Goal: Check status: Check status

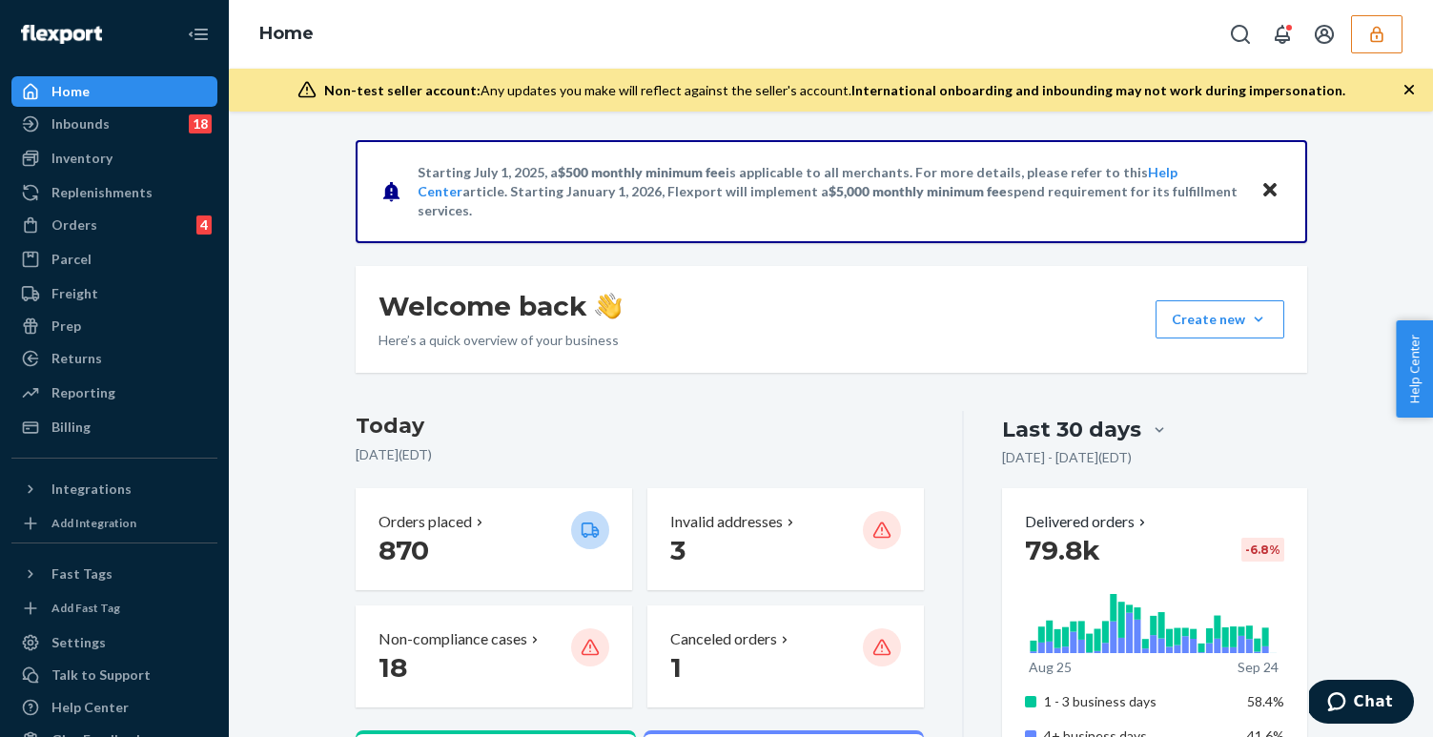
click at [1382, 31] on icon "button" at bounding box center [1376, 34] width 19 height 19
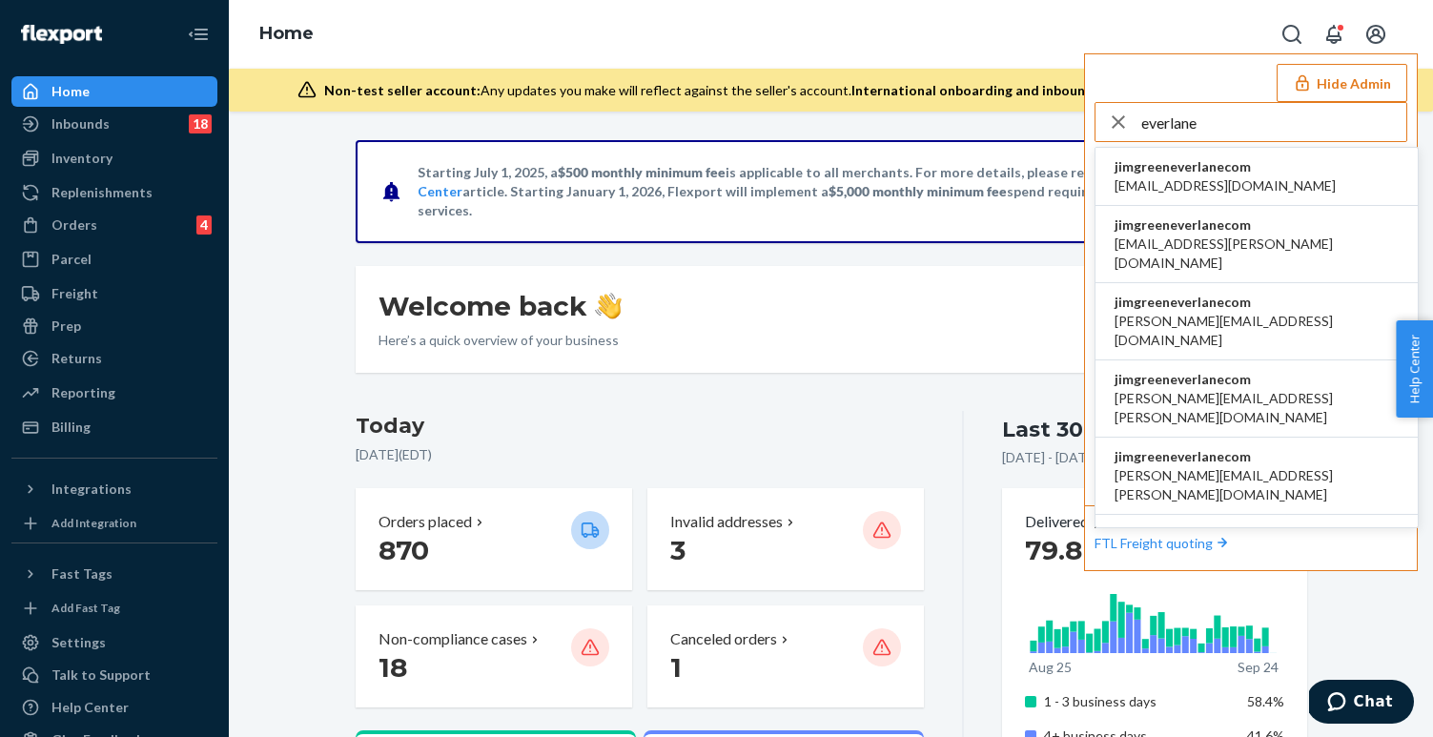
type input "everlane"
click at [1157, 189] on span "accounting@everlane.com" at bounding box center [1225, 185] width 221 height 19
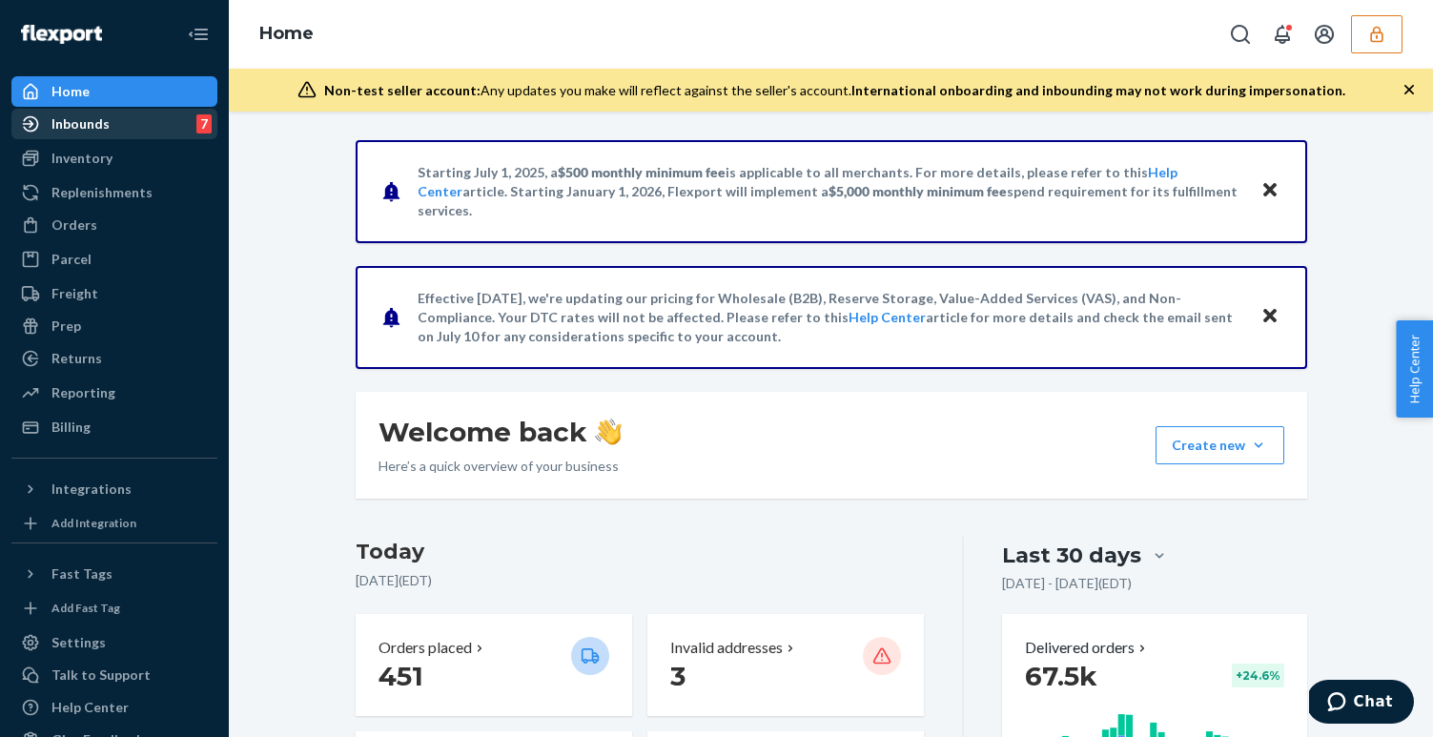
click at [129, 135] on div "Inbounds 7" at bounding box center [114, 124] width 202 height 27
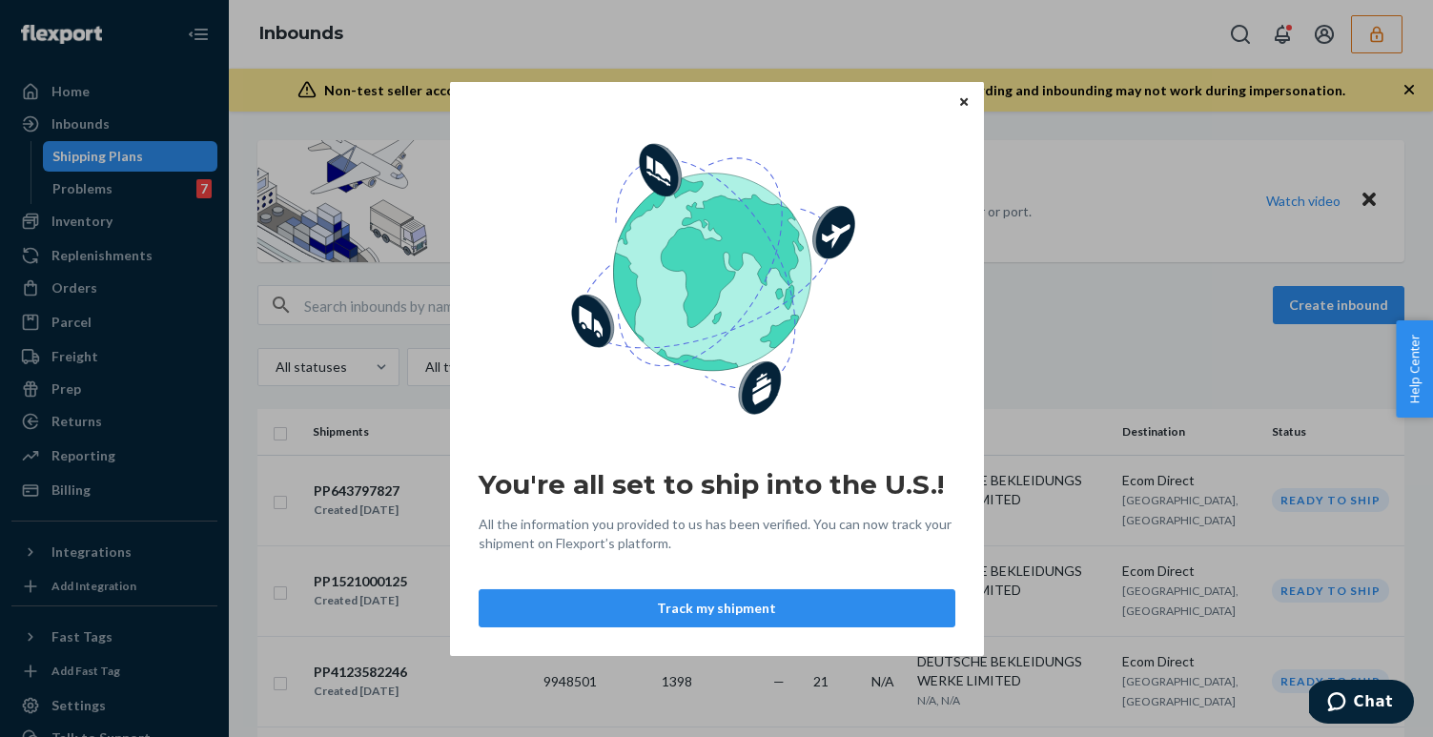
click at [962, 83] on div "You're all set to ship into the U.S.! All the information you provided to us ha…" at bounding box center [717, 368] width 534 height 574
click at [962, 95] on button "Close" at bounding box center [963, 101] width 19 height 21
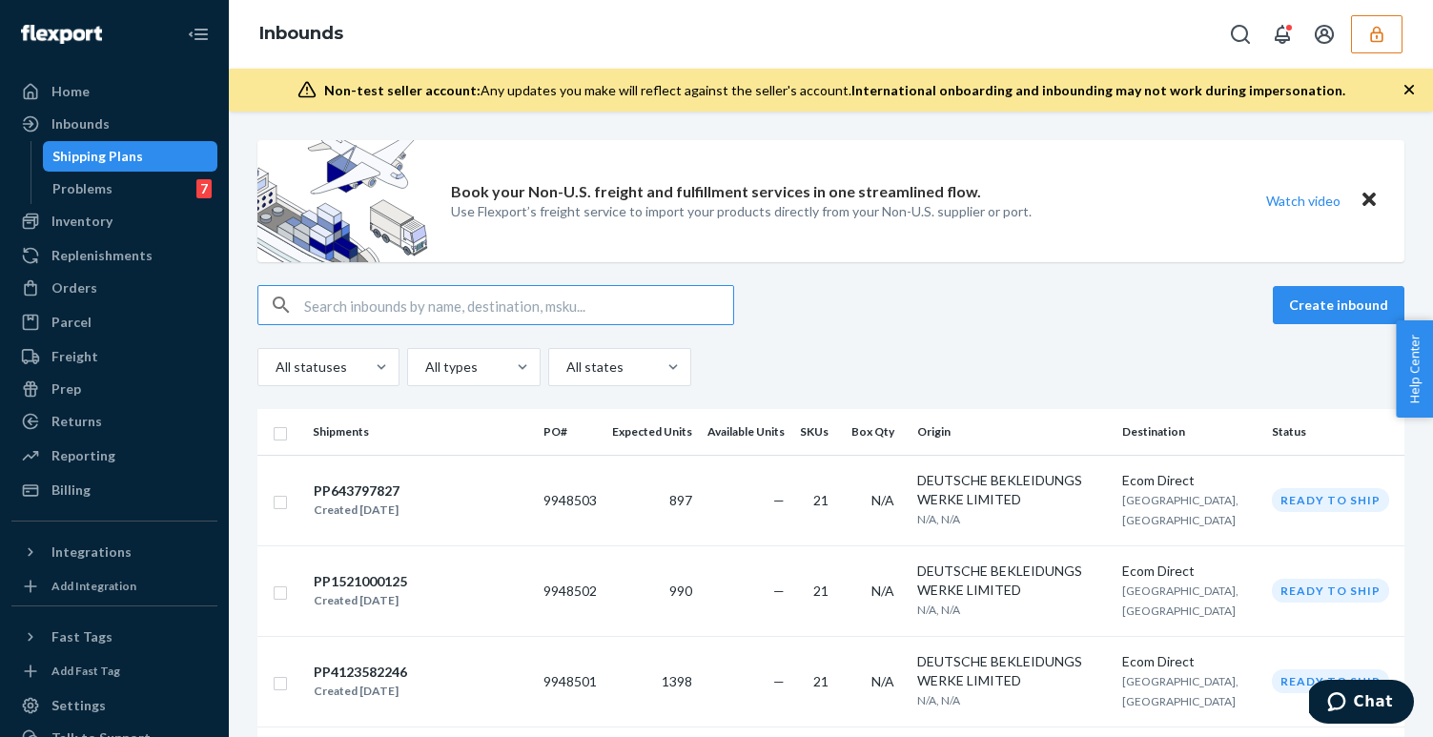
click at [567, 305] on input "text" at bounding box center [518, 305] width 429 height 38
paste input "PP1858788151"
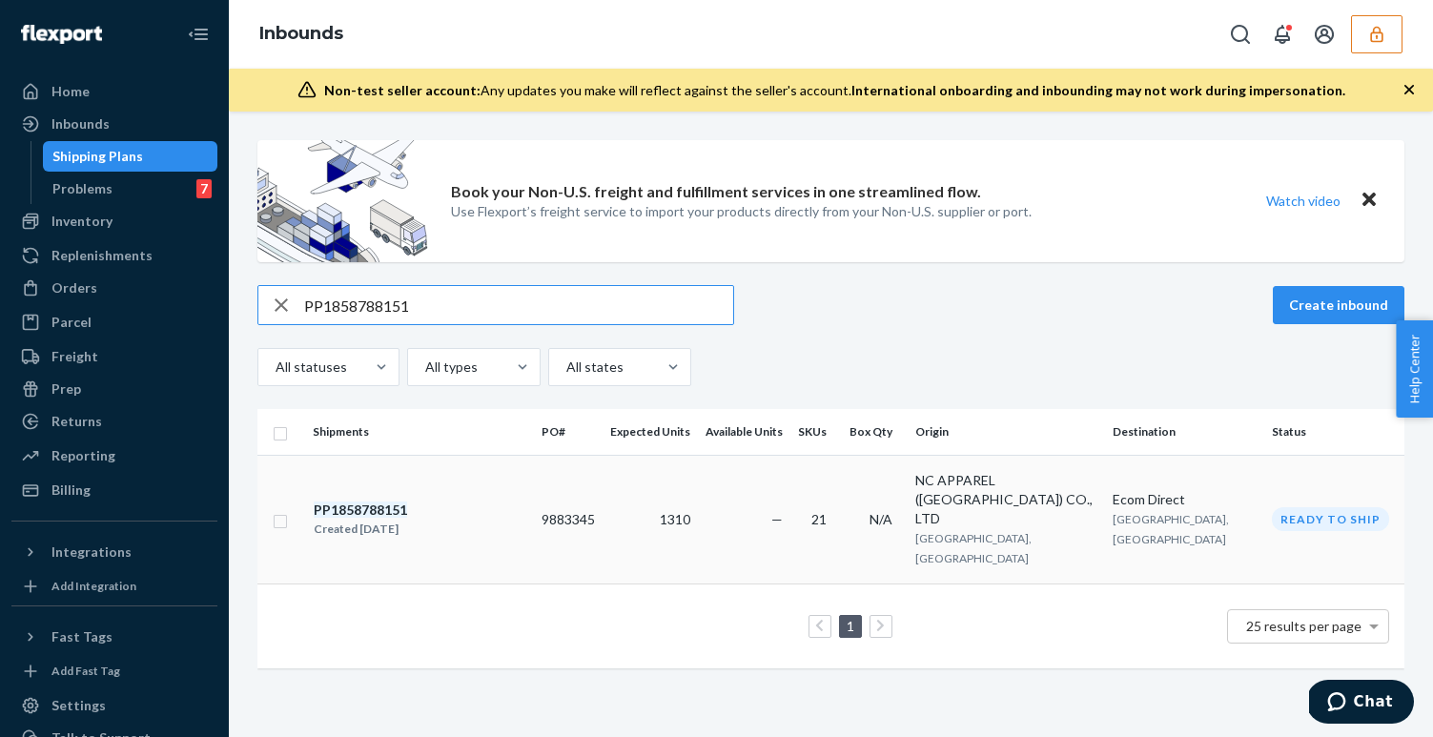
type input "PP1858788151"
click at [509, 501] on div "PP1858788151 Created [DATE]" at bounding box center [420, 520] width 214 height 40
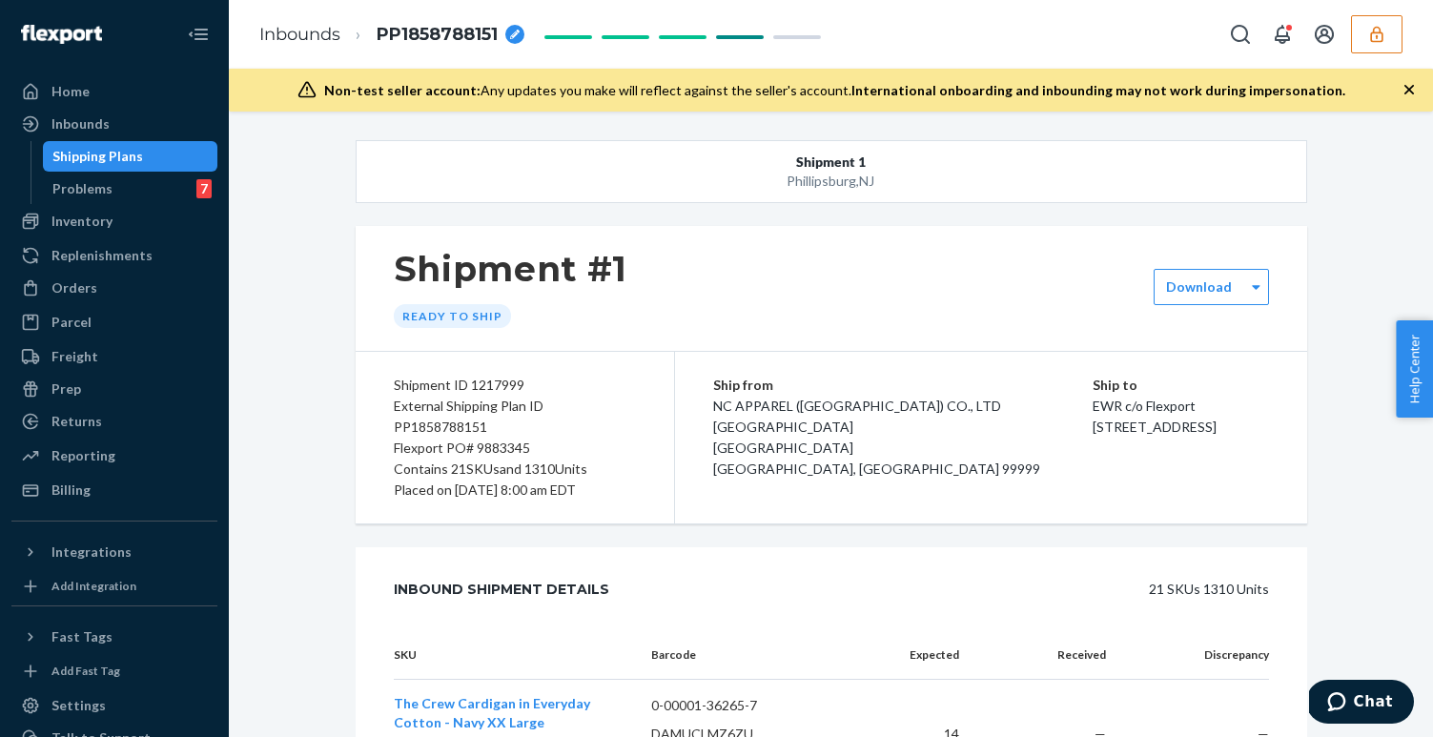
click at [439, 32] on span "PP1858788151" at bounding box center [437, 35] width 121 height 25
click at [695, 247] on div "Shipment #1 Ready to ship" at bounding box center [832, 288] width 952 height 125
click at [457, 38] on span "PP1858788151" at bounding box center [437, 35] width 121 height 25
click at [485, 31] on input "PP1858788151" at bounding box center [472, 34] width 191 height 31
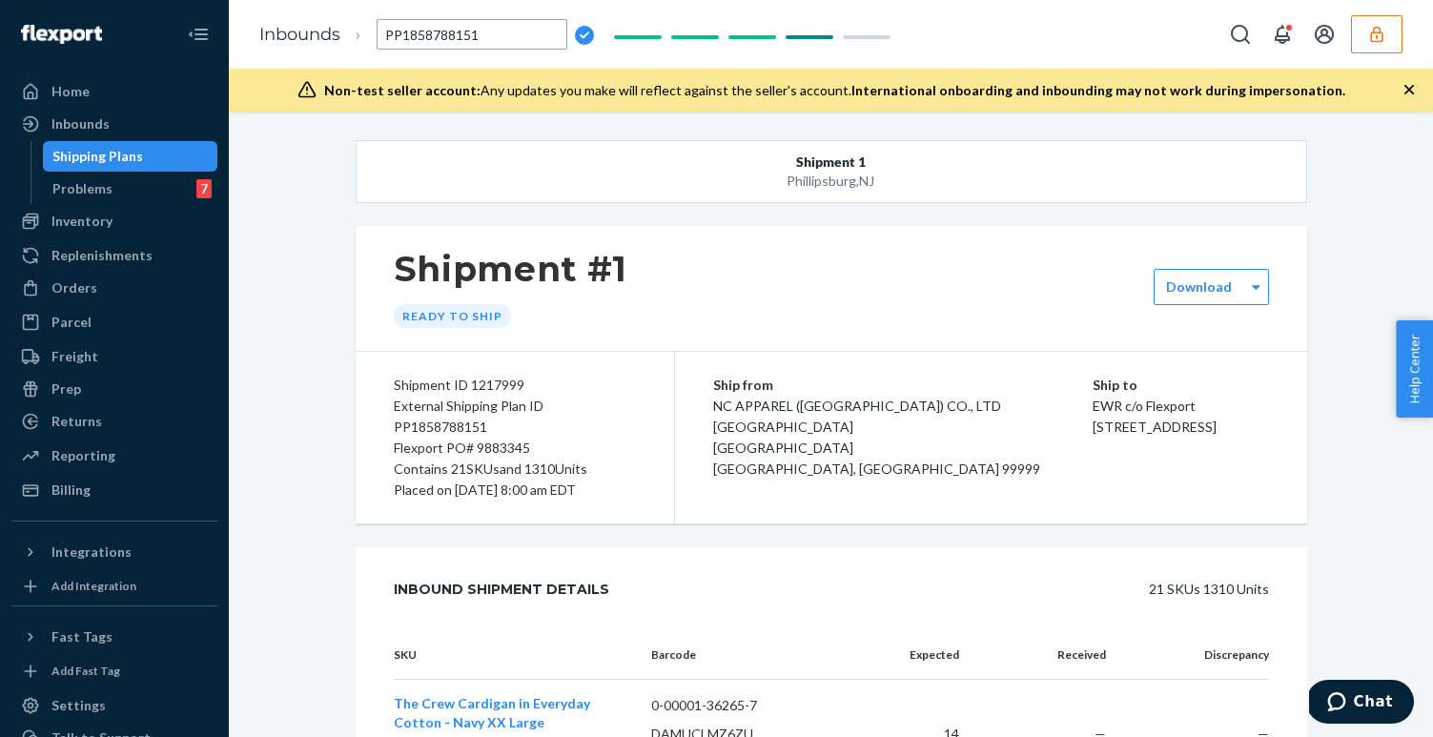
type input "PP9911752973-1-1"
click at [498, 39] on span "PP9911752973-1-1" at bounding box center [454, 35] width 154 height 25
click at [543, 37] on icon "breadcrumbs" at bounding box center [548, 35] width 10 height 10
click at [498, 36] on input "PP9911752973-1-1" at bounding box center [472, 34] width 191 height 31
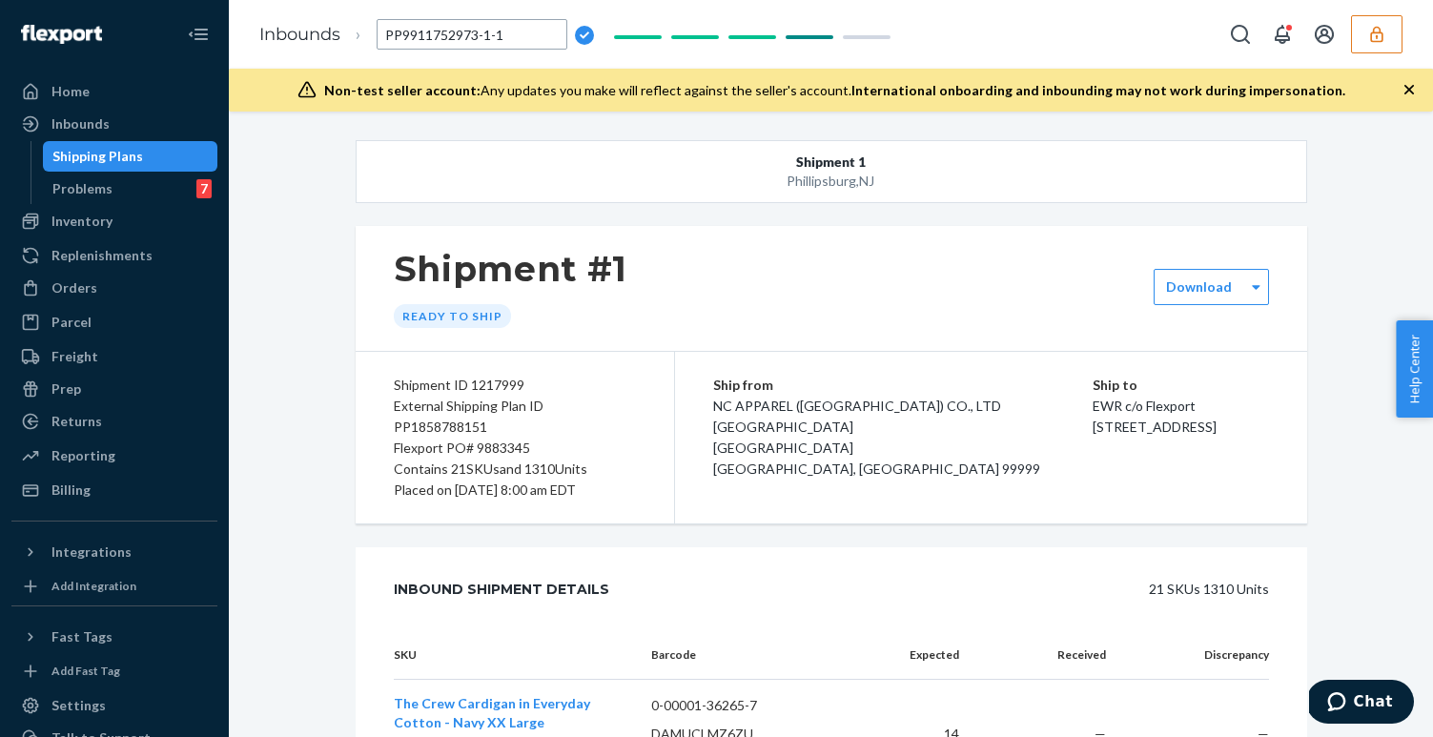
click at [498, 36] on input "PP9911752973-1-1" at bounding box center [472, 34] width 191 height 31
type input "PP2173991343"
drag, startPoint x: 488, startPoint y: 423, endPoint x: 396, endPoint y: 426, distance: 92.5
click at [396, 426] on div "External Shipping Plan ID PP1858788151" at bounding box center [515, 417] width 242 height 42
copy div "PP1858788151"
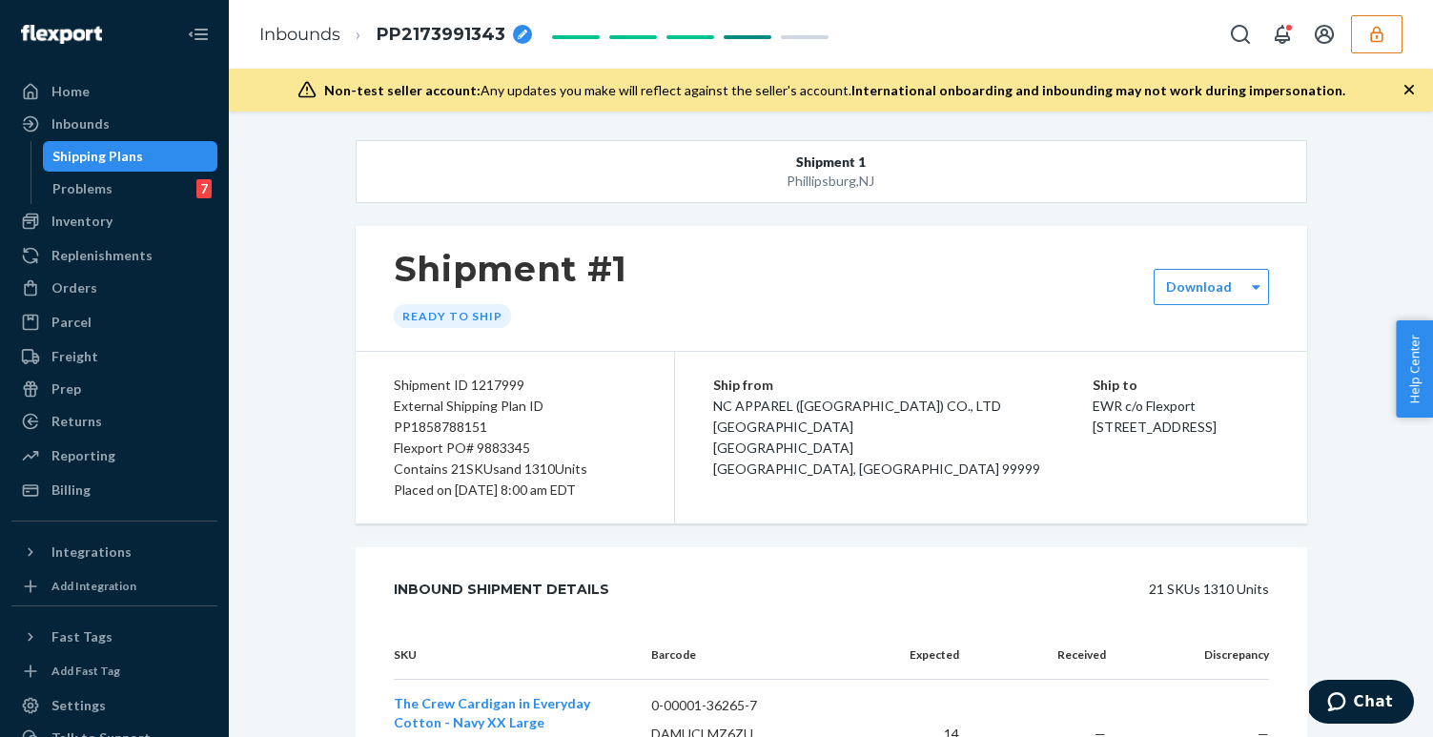
click at [513, 28] on div "breadcrumbs" at bounding box center [522, 34] width 19 height 19
click at [449, 44] on input "PP2173991343" at bounding box center [472, 34] width 191 height 31
type input "PP1858788151"
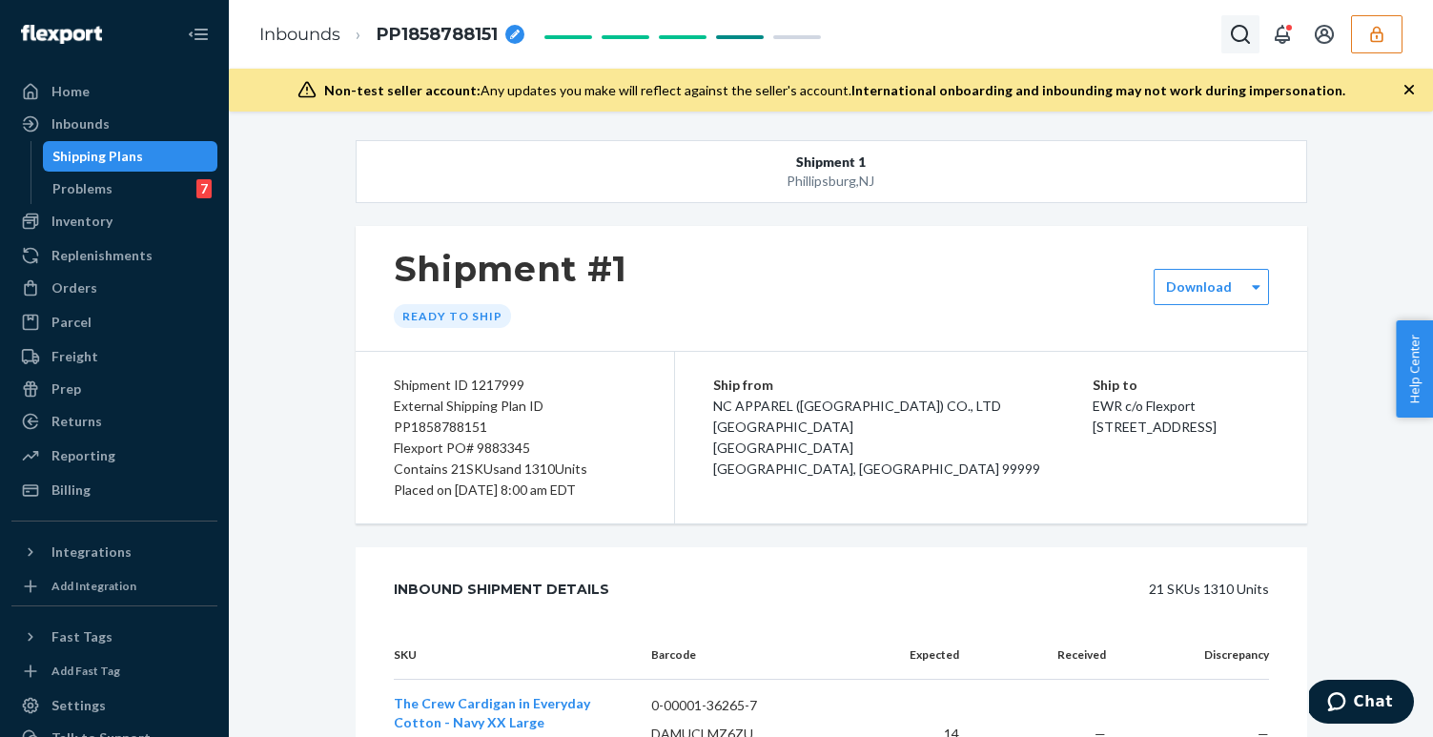
click at [1235, 36] on icon "Open Search Box" at bounding box center [1240, 34] width 23 height 23
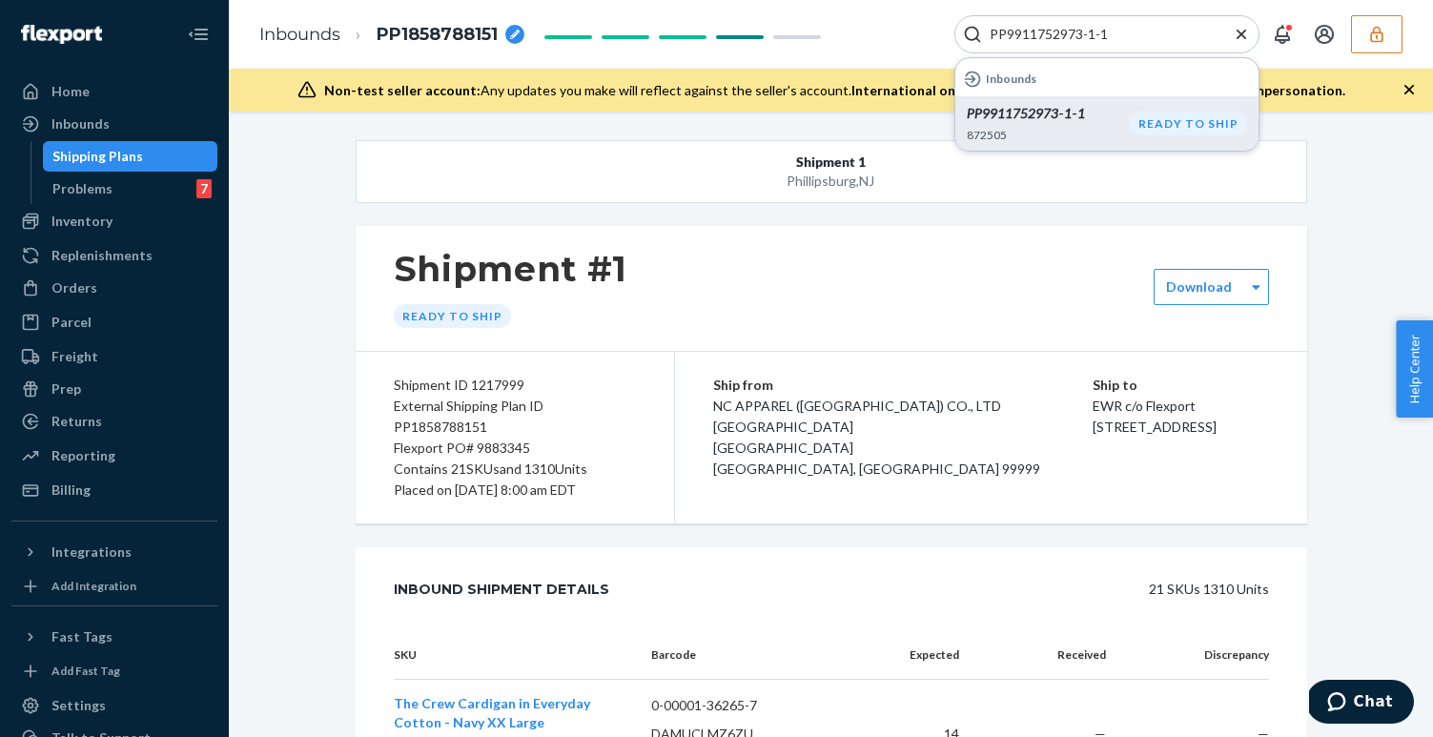
click at [1031, 111] on em "PP9911752973" at bounding box center [1013, 113] width 92 height 16
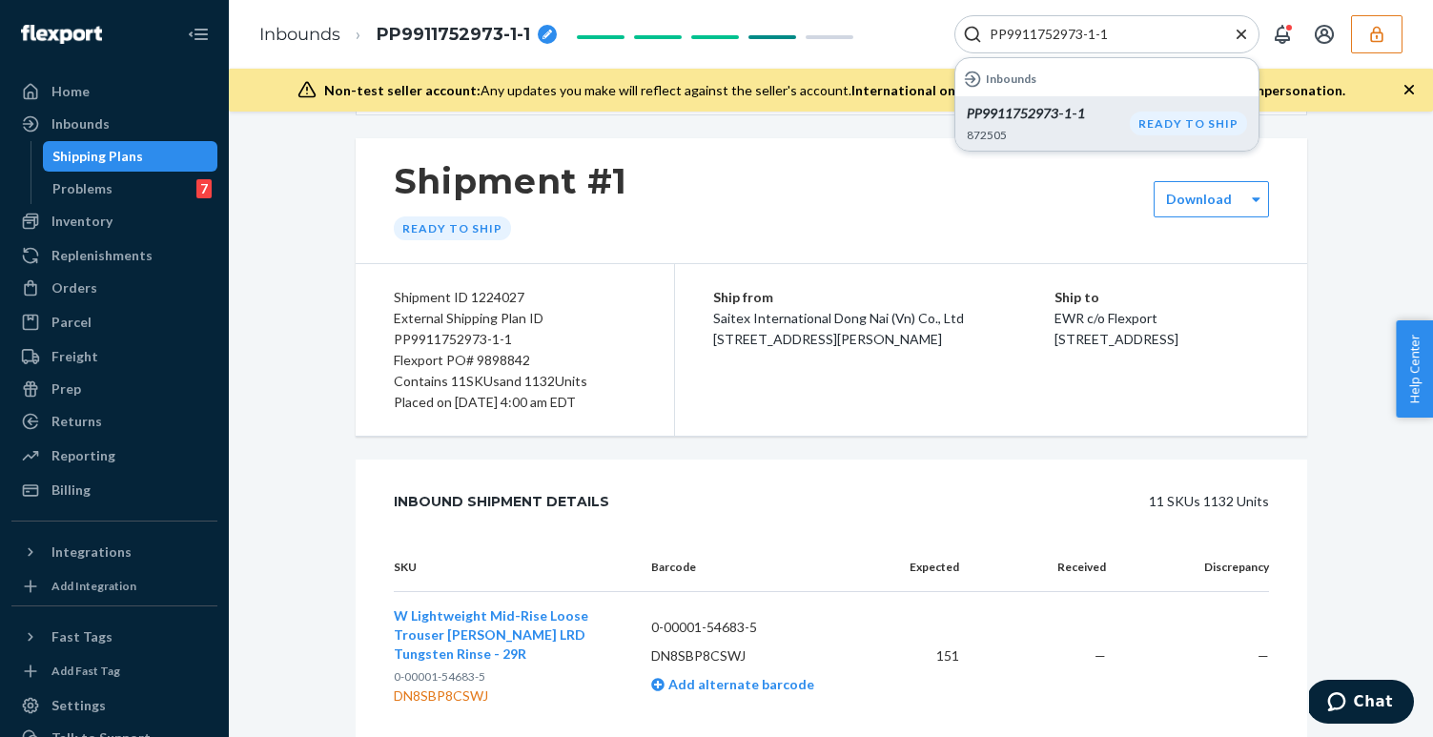
scroll to position [98, 0]
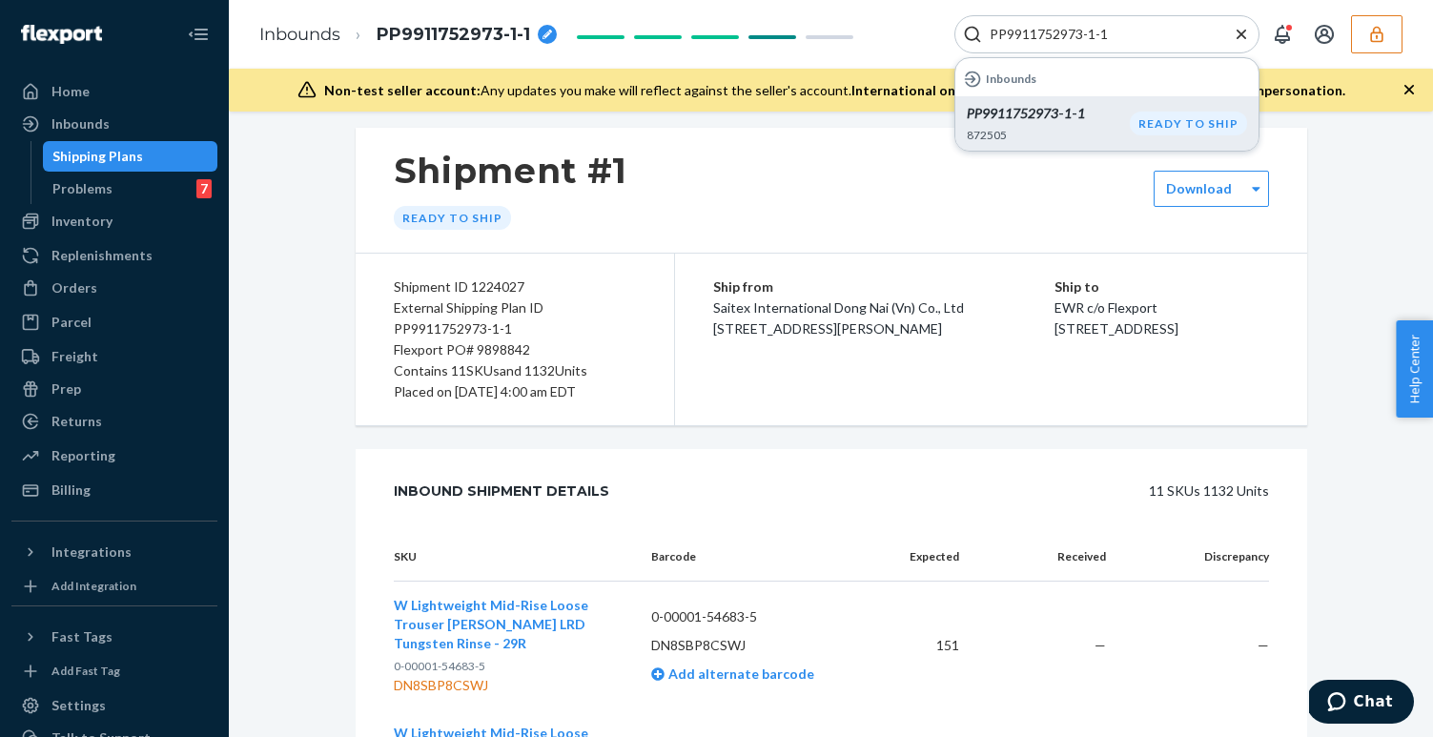
click at [501, 347] on div "Flexport PO# 9898842" at bounding box center [515, 349] width 242 height 21
click at [691, 277] on div "Ship from Saitex International Dong Nai (Vn) Co., Ltd [STREET_ADDRESS][PERSON_N…" at bounding box center [991, 340] width 632 height 172
click at [1086, 36] on input "PP9911752973-1-1" at bounding box center [1099, 34] width 235 height 19
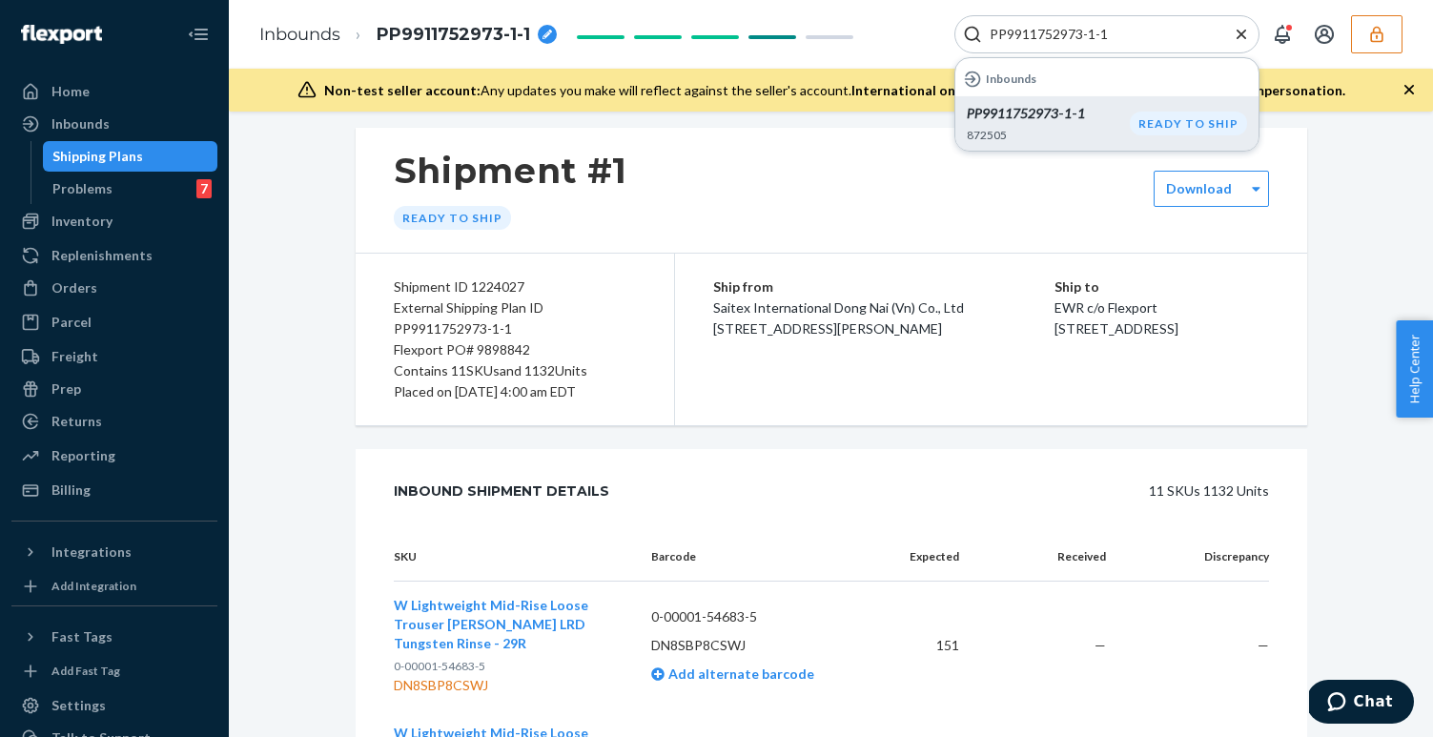
click at [1086, 36] on input "PP9911752973-1-1" at bounding box center [1099, 34] width 235 height 19
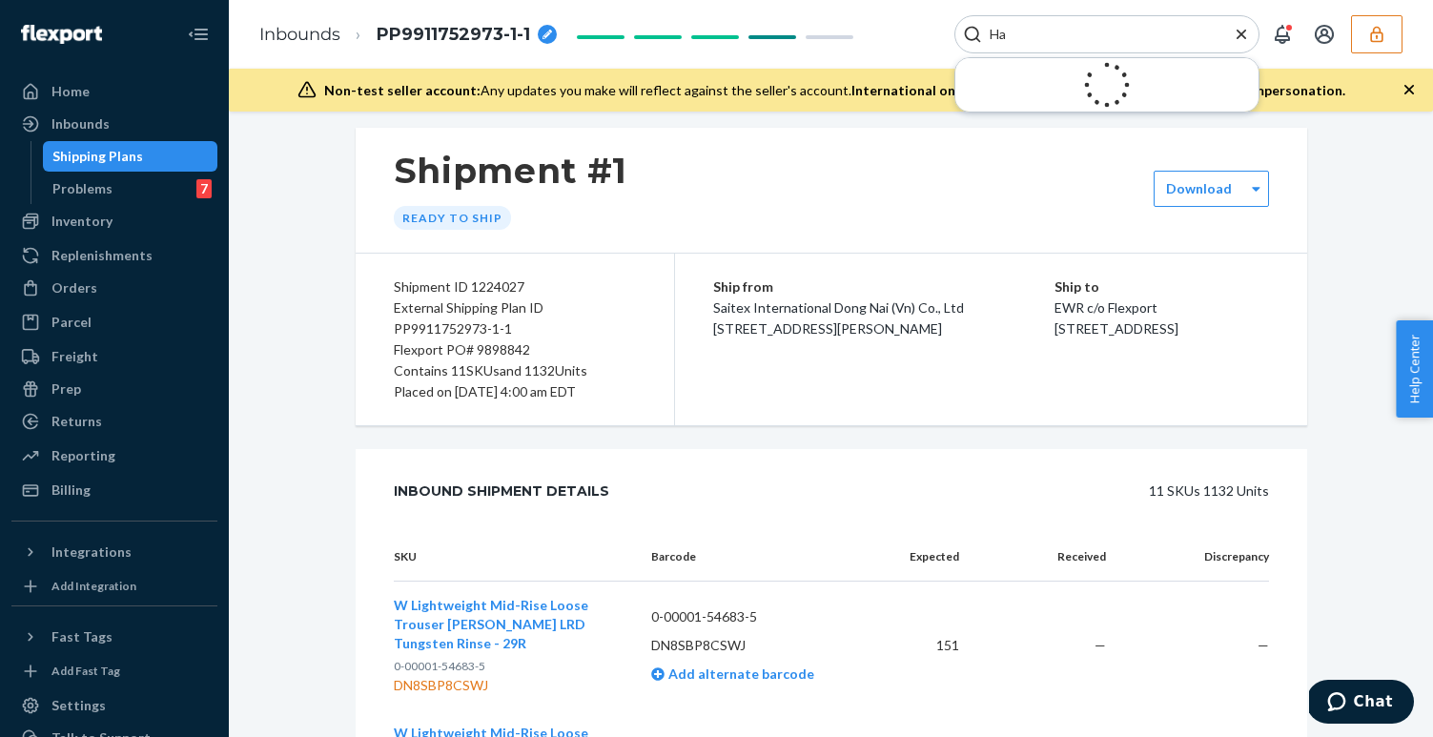
type input "H"
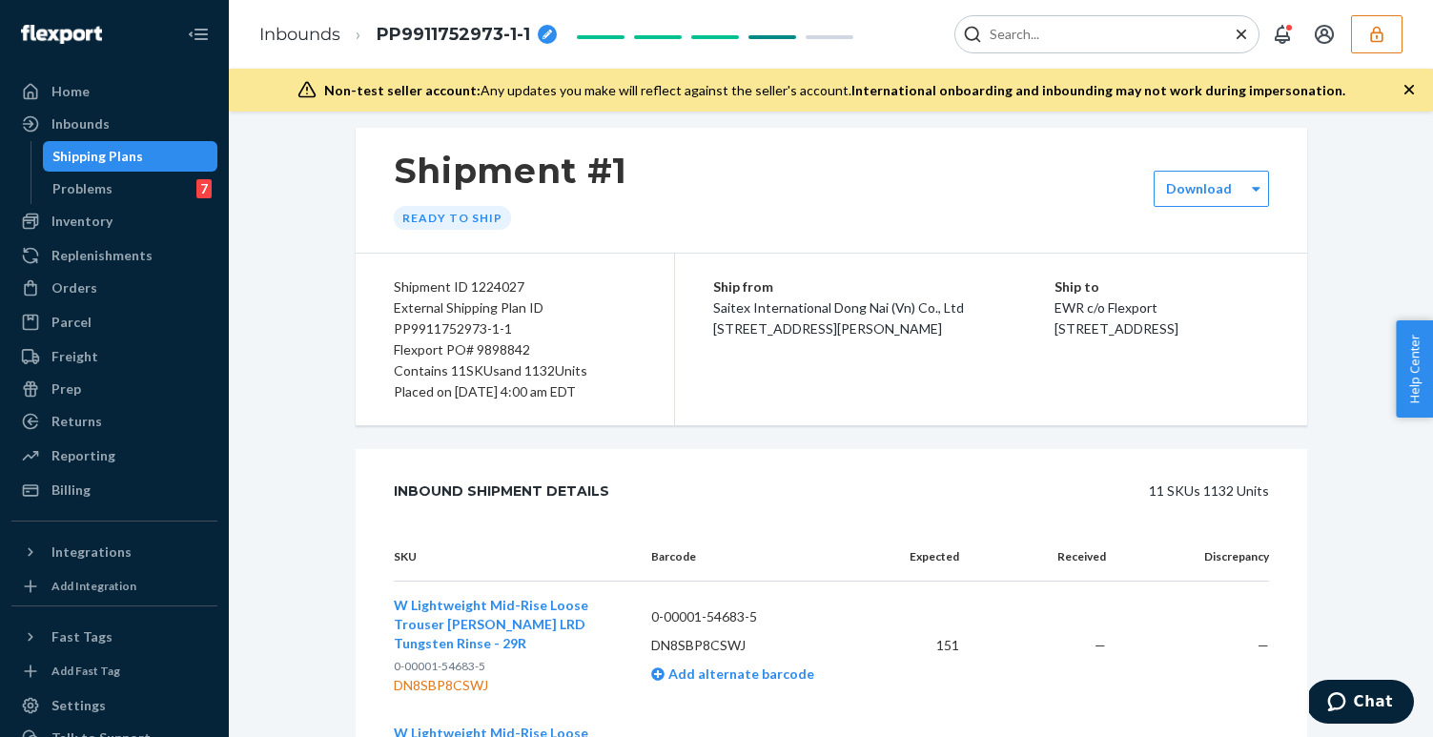
click at [1385, 31] on icon "button" at bounding box center [1376, 34] width 19 height 19
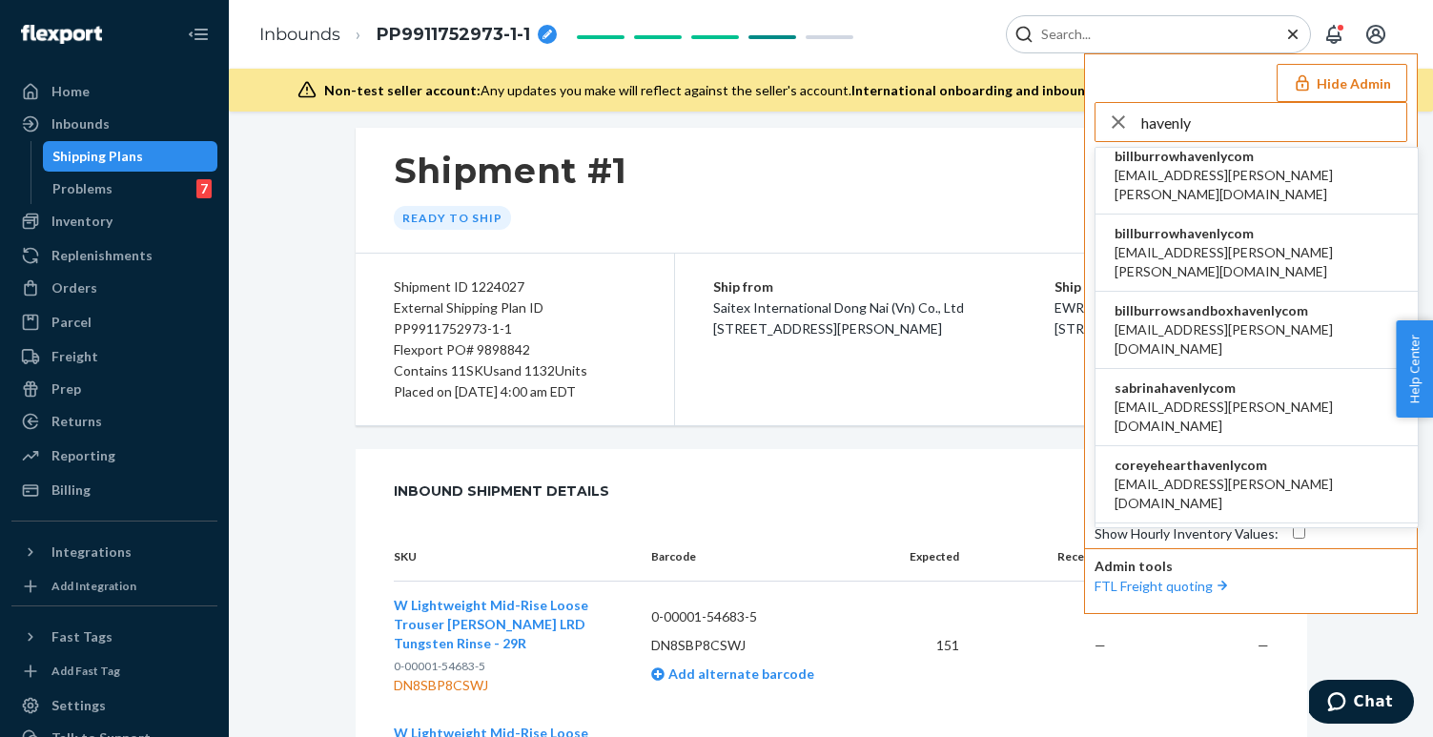
scroll to position [297, 0]
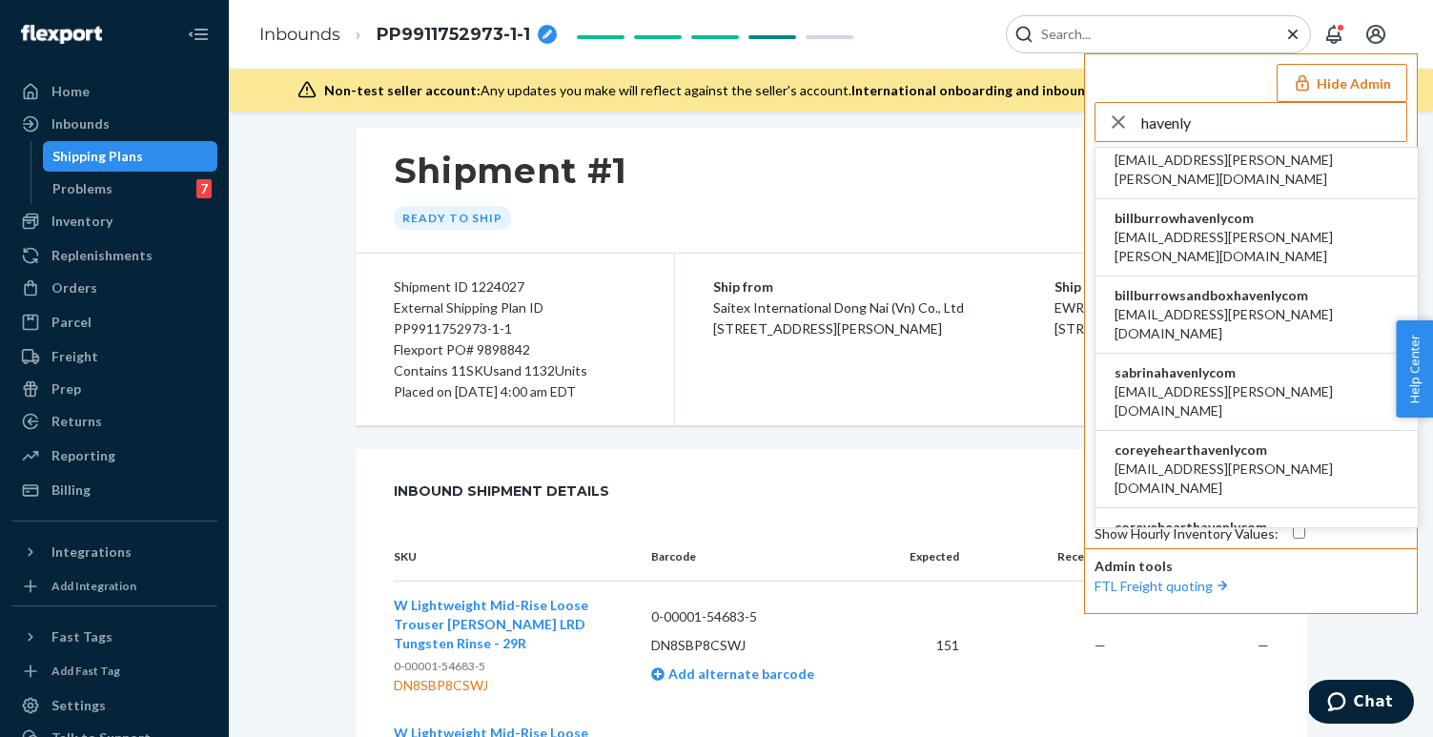
type input "havenly"
click at [1225, 518] on span "coreyehearthavenlycom" at bounding box center [1257, 527] width 284 height 19
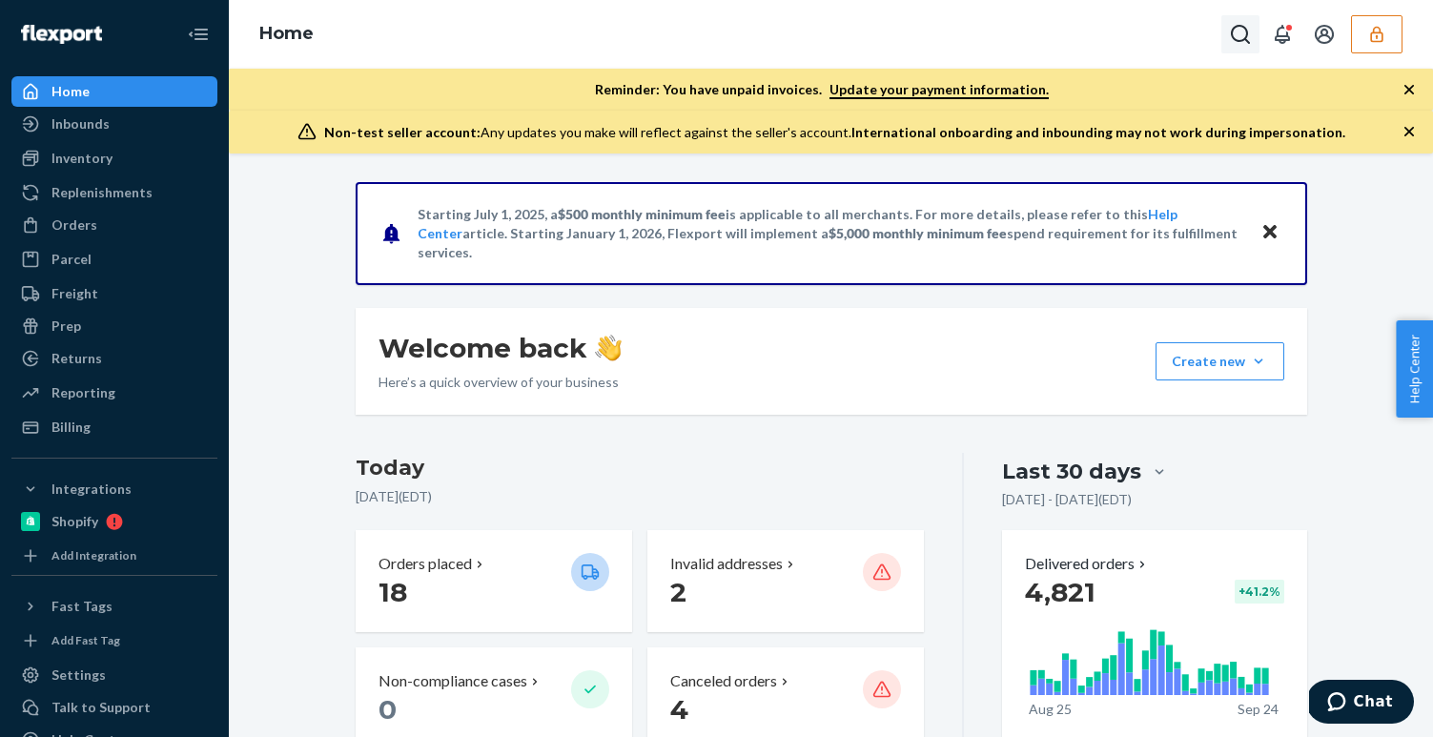
click at [1249, 47] on button "Open Search Box" at bounding box center [1240, 34] width 38 height 38
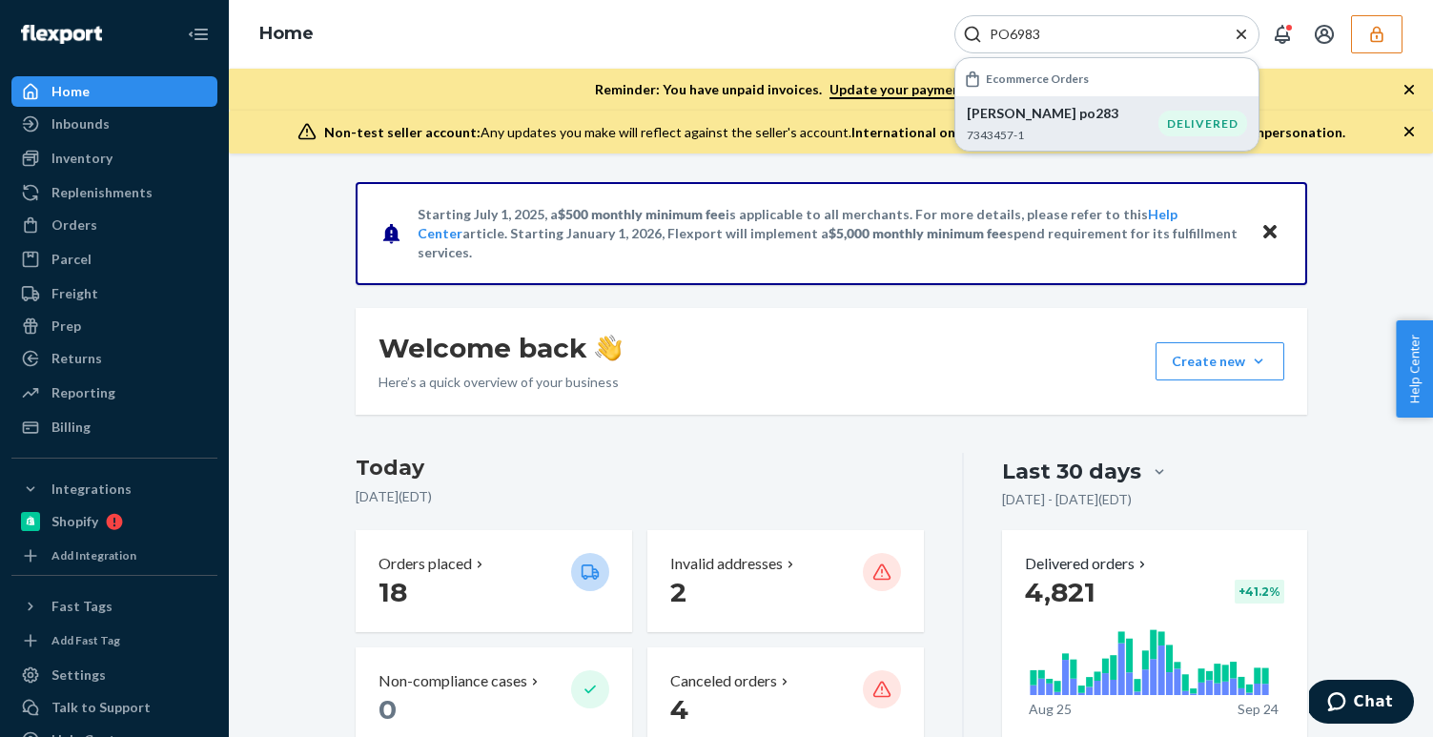
type input "PO6983"
click at [1037, 123] on div "Jessica Triest po283 7343457-1" at bounding box center [1063, 123] width 192 height 39
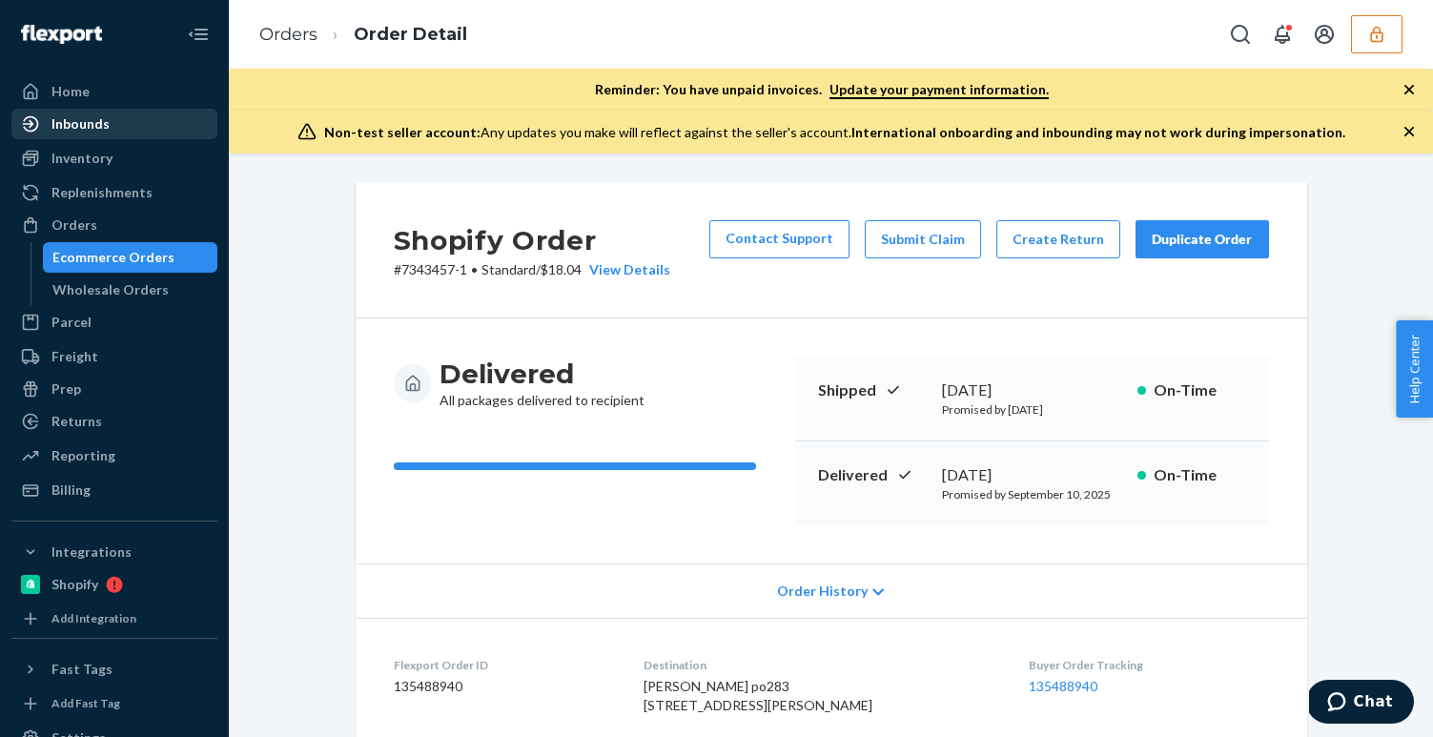
click at [97, 123] on div "Inbounds" at bounding box center [80, 123] width 58 height 19
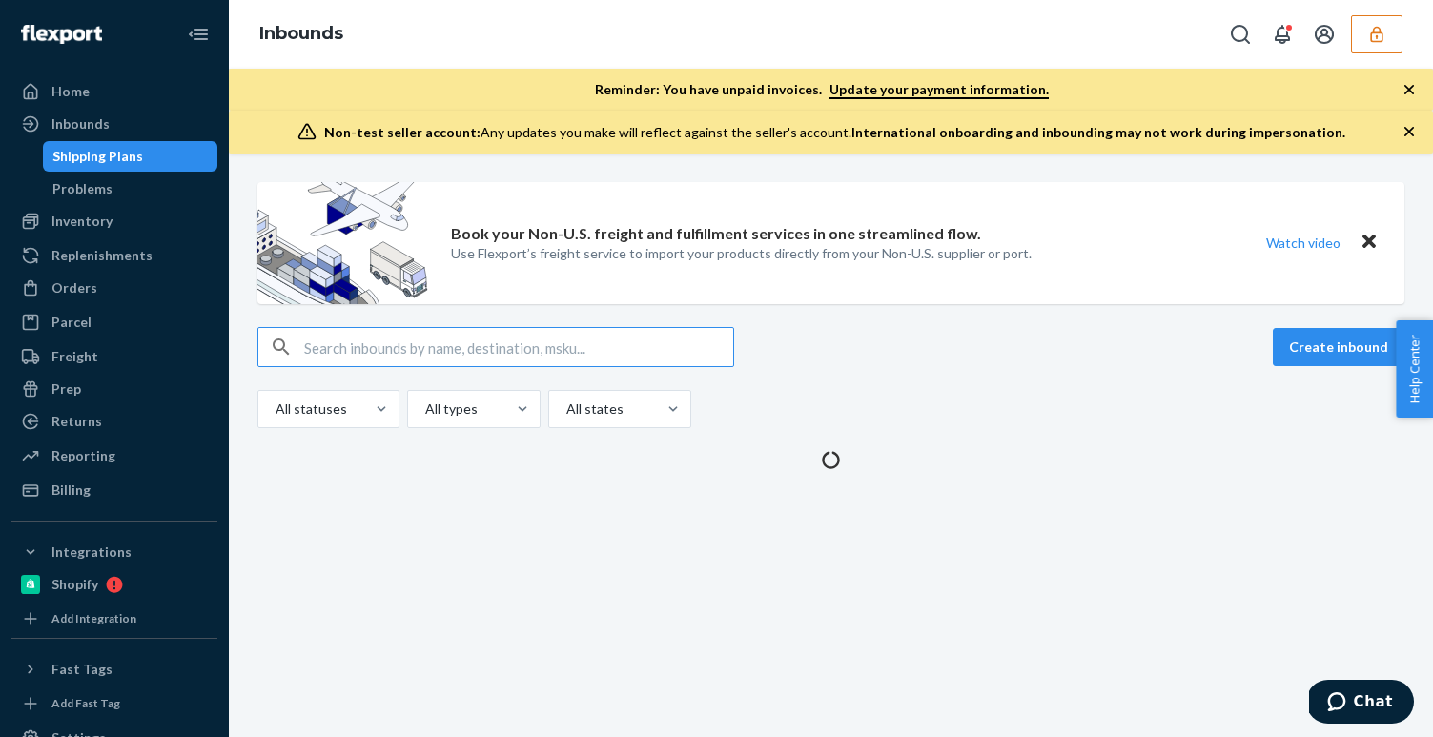
click at [496, 358] on input "text" at bounding box center [518, 347] width 429 height 38
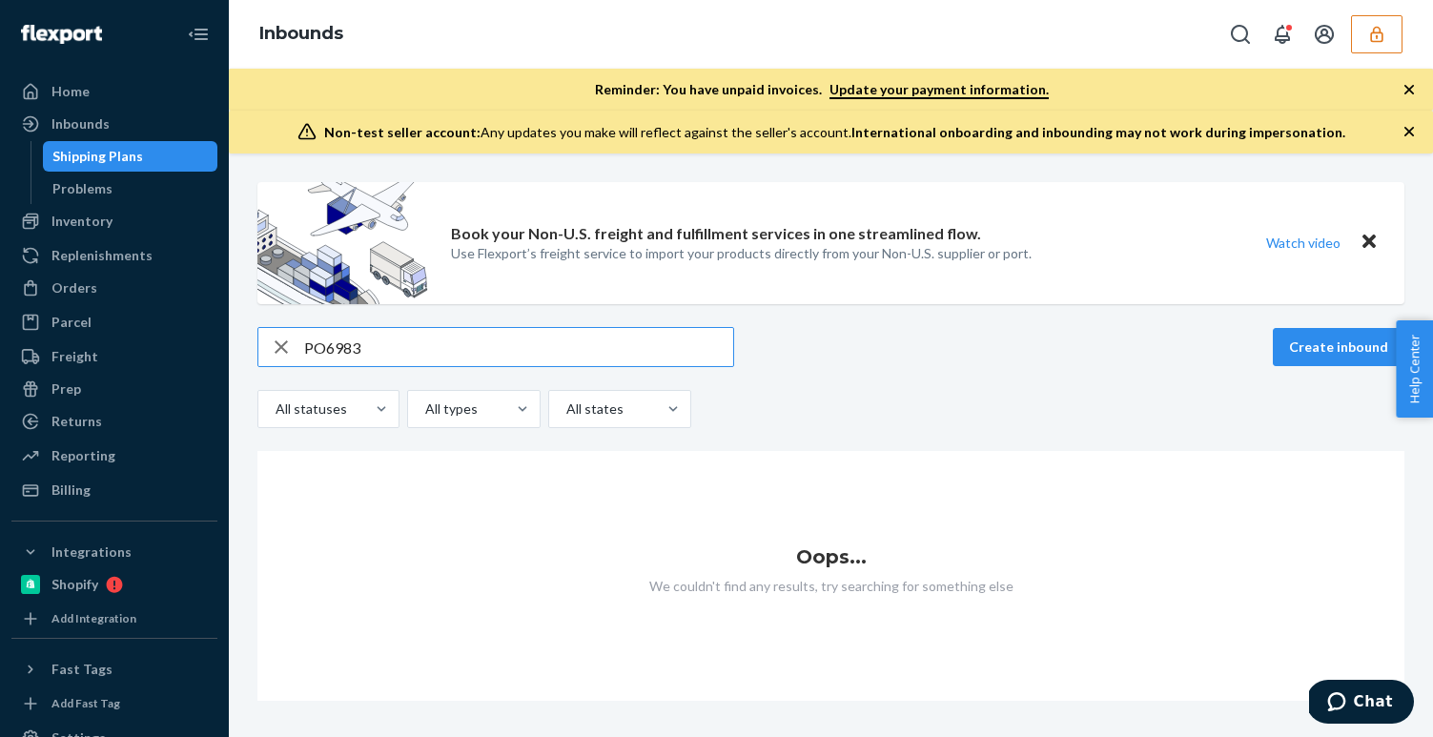
click at [460, 341] on input "PO6983" at bounding box center [518, 347] width 429 height 38
click at [624, 339] on input "PO6983" at bounding box center [518, 347] width 429 height 38
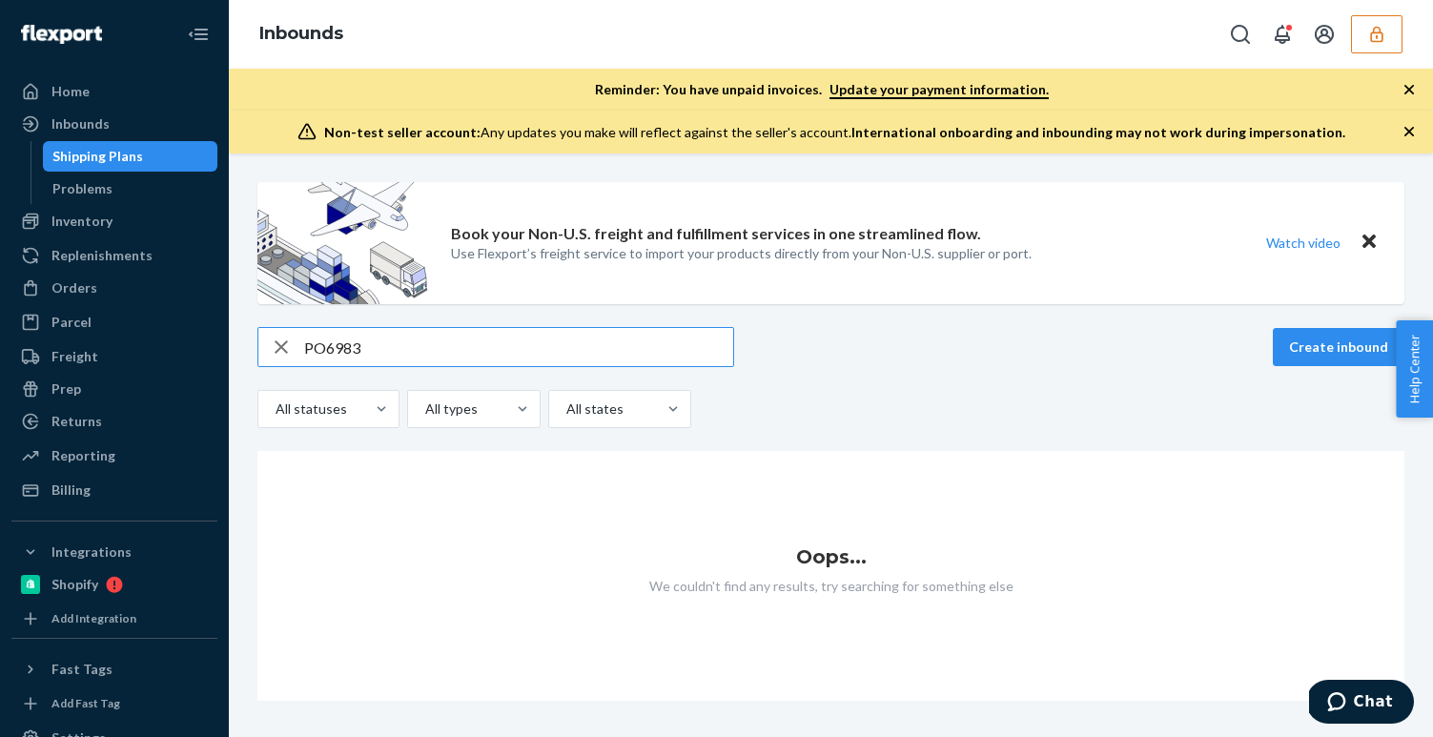
click at [624, 339] on input "PO6983" at bounding box center [518, 347] width 429 height 38
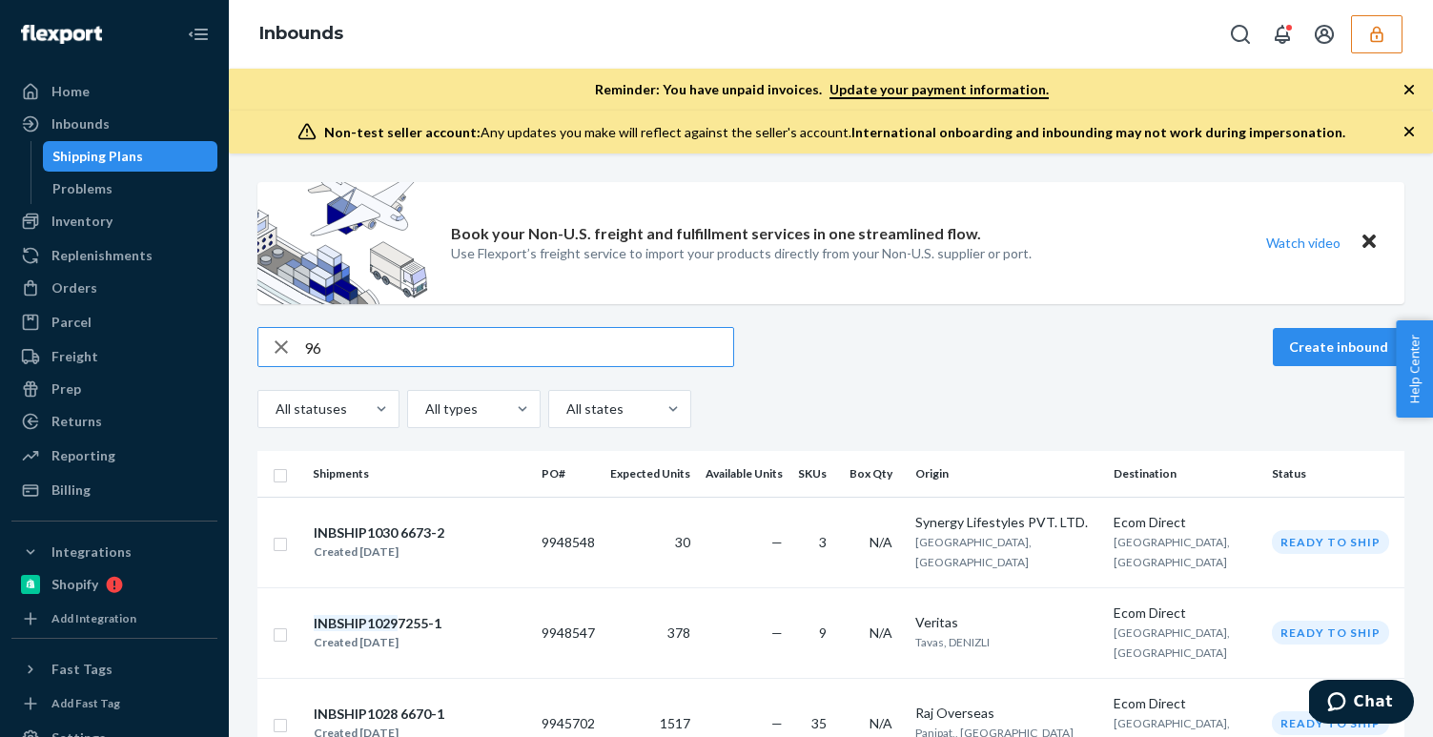
type input "96"
click at [289, 347] on icon "button" at bounding box center [281, 347] width 23 height 38
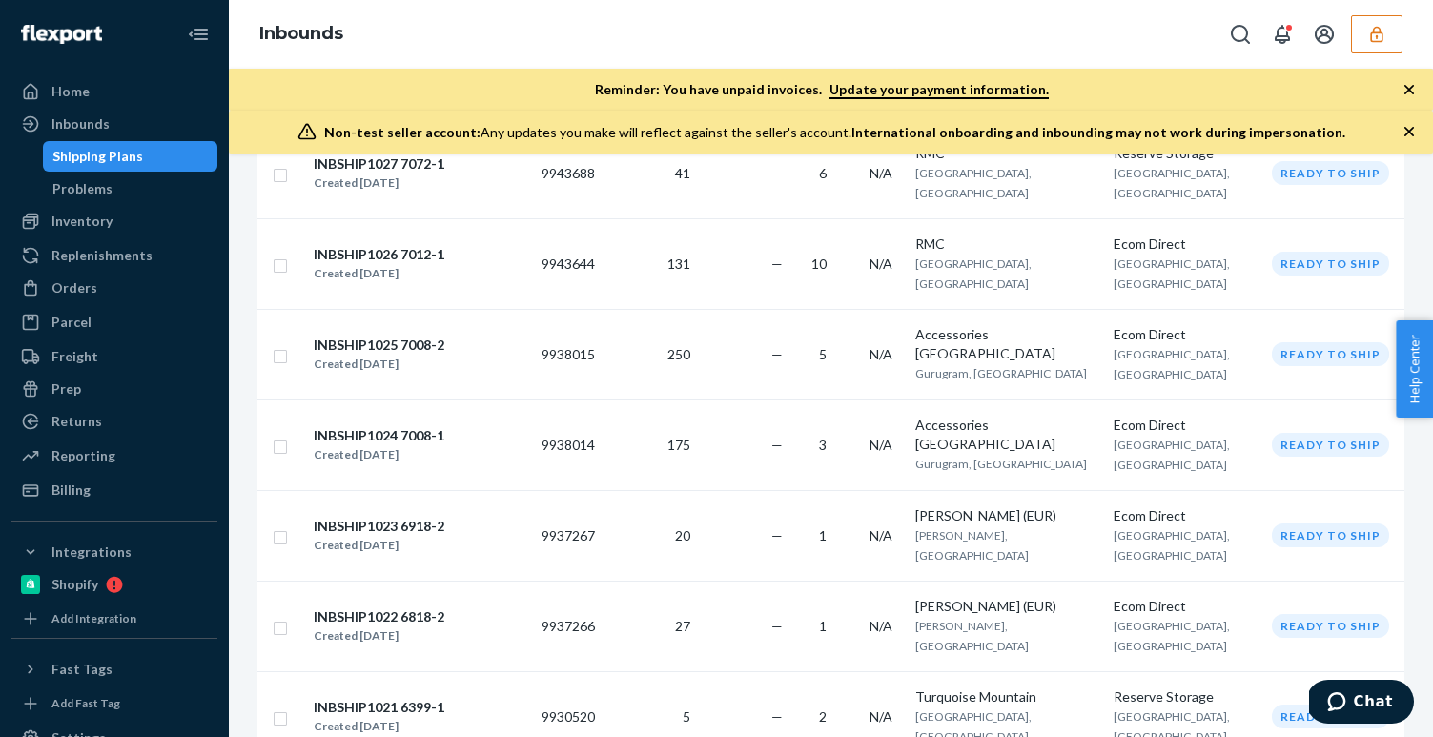
scroll to position [545, 0]
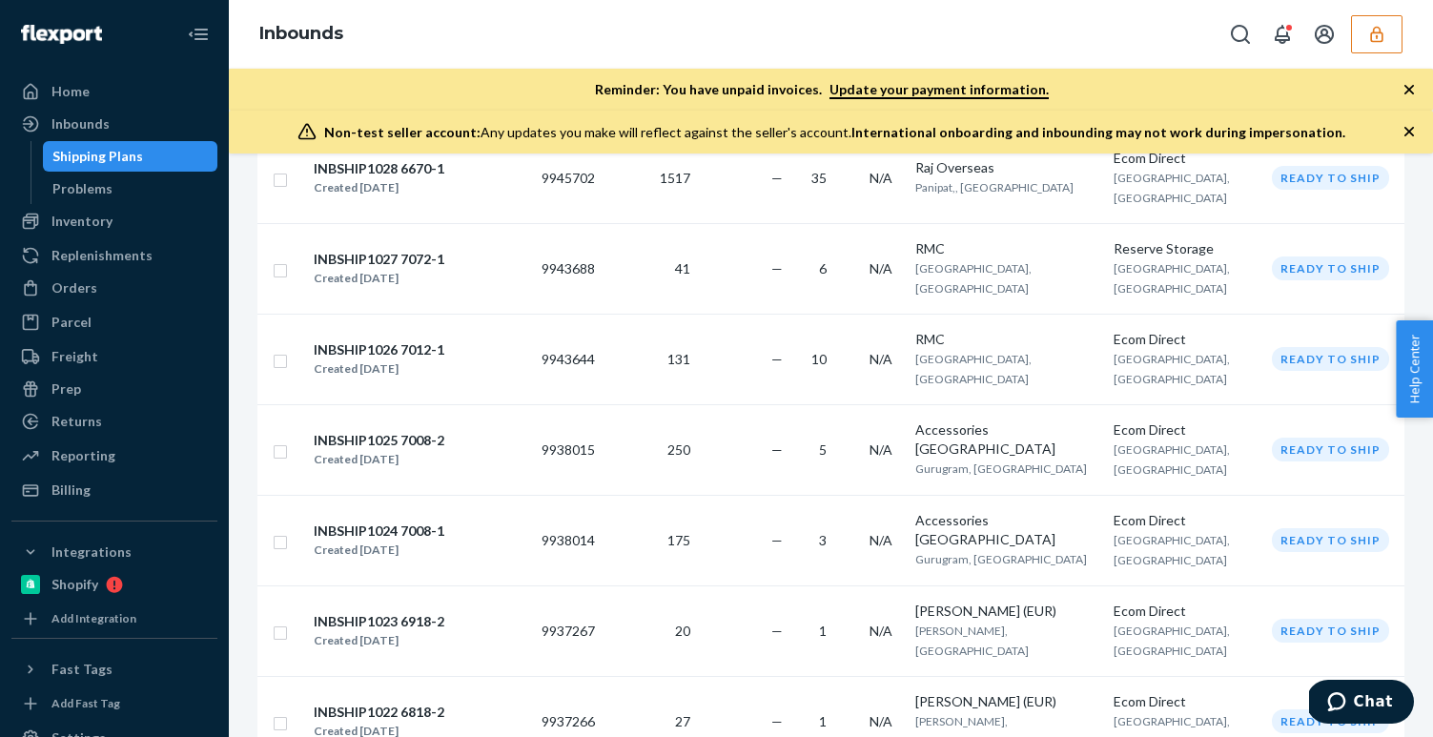
click at [1362, 45] on button "button" at bounding box center [1376, 34] width 51 height 38
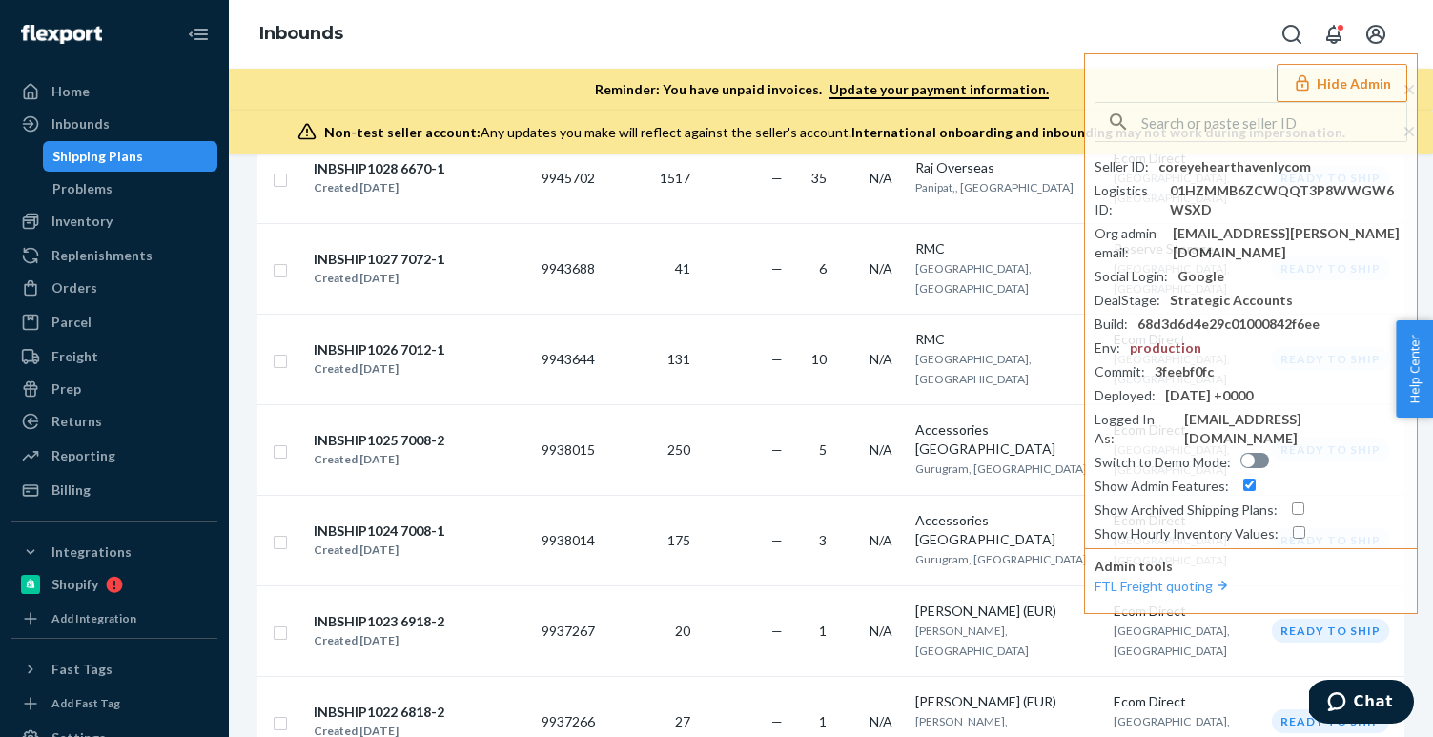
click at [851, 45] on div "Inbounds Hide Admin Seller ID : coreyehearthavenlycom Logistics ID : 01HZMMB6ZC…" at bounding box center [831, 34] width 1204 height 69
click at [1296, 39] on icon "Open Search Box" at bounding box center [1291, 34] width 19 height 19
click at [1057, 37] on input "Search Input" at bounding box center [1151, 34] width 235 height 19
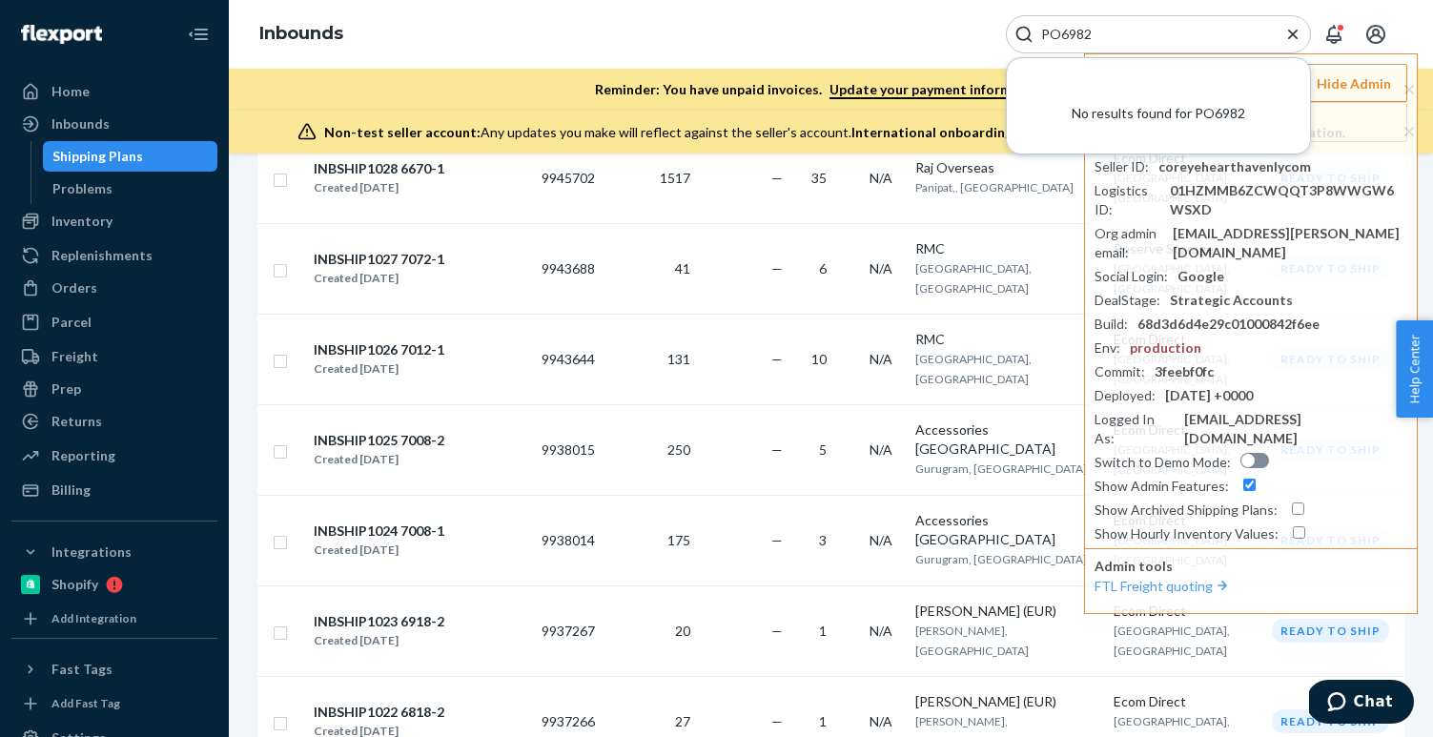
type input "PO6982"
click at [1385, 31] on icon "Open account menu" at bounding box center [1375, 34] width 23 height 23
click at [921, 37] on div "Inbounds PO6982 No results found for PO6982 Hide Admin Seller ID : coreyehearth…" at bounding box center [831, 34] width 1204 height 69
click at [1298, 35] on icon "Close Search" at bounding box center [1292, 34] width 19 height 19
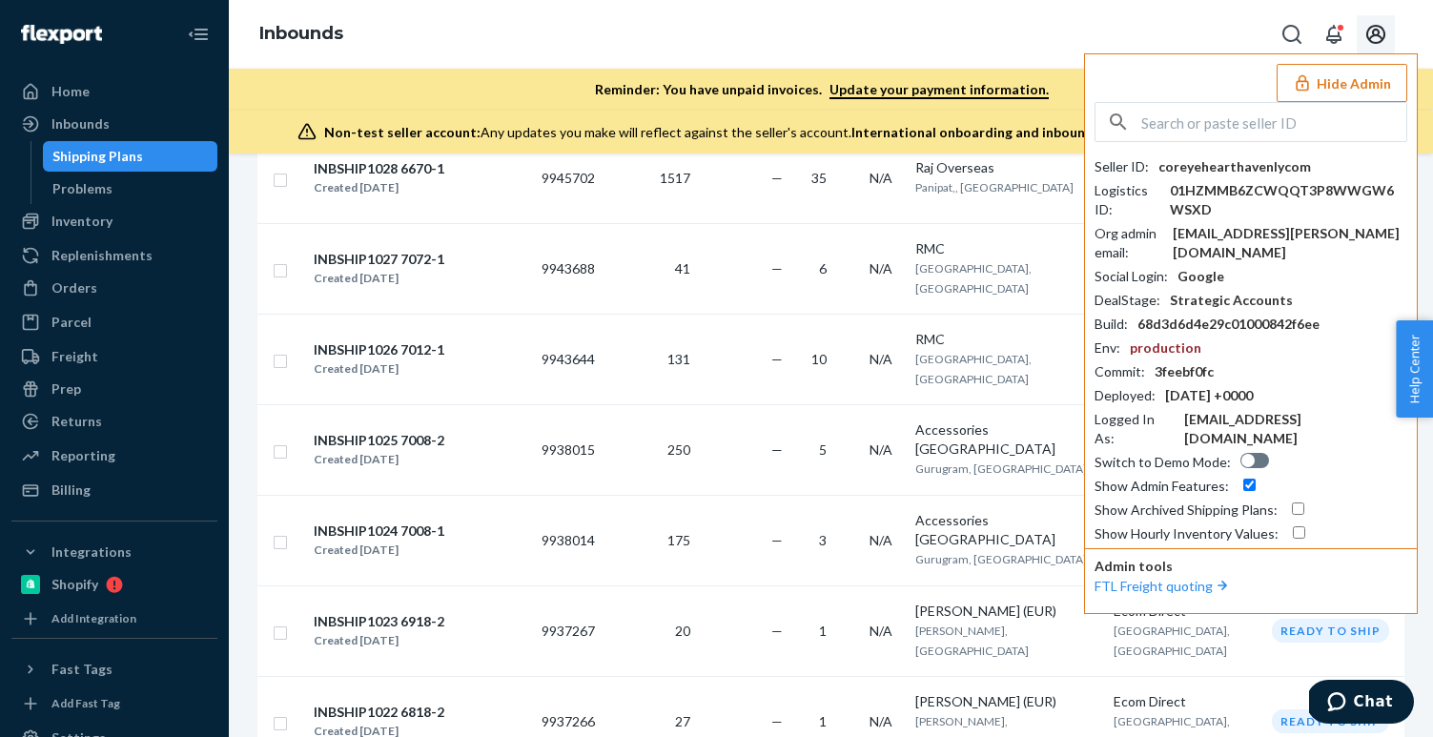
click at [1193, 135] on input "text" at bounding box center [1273, 122] width 265 height 38
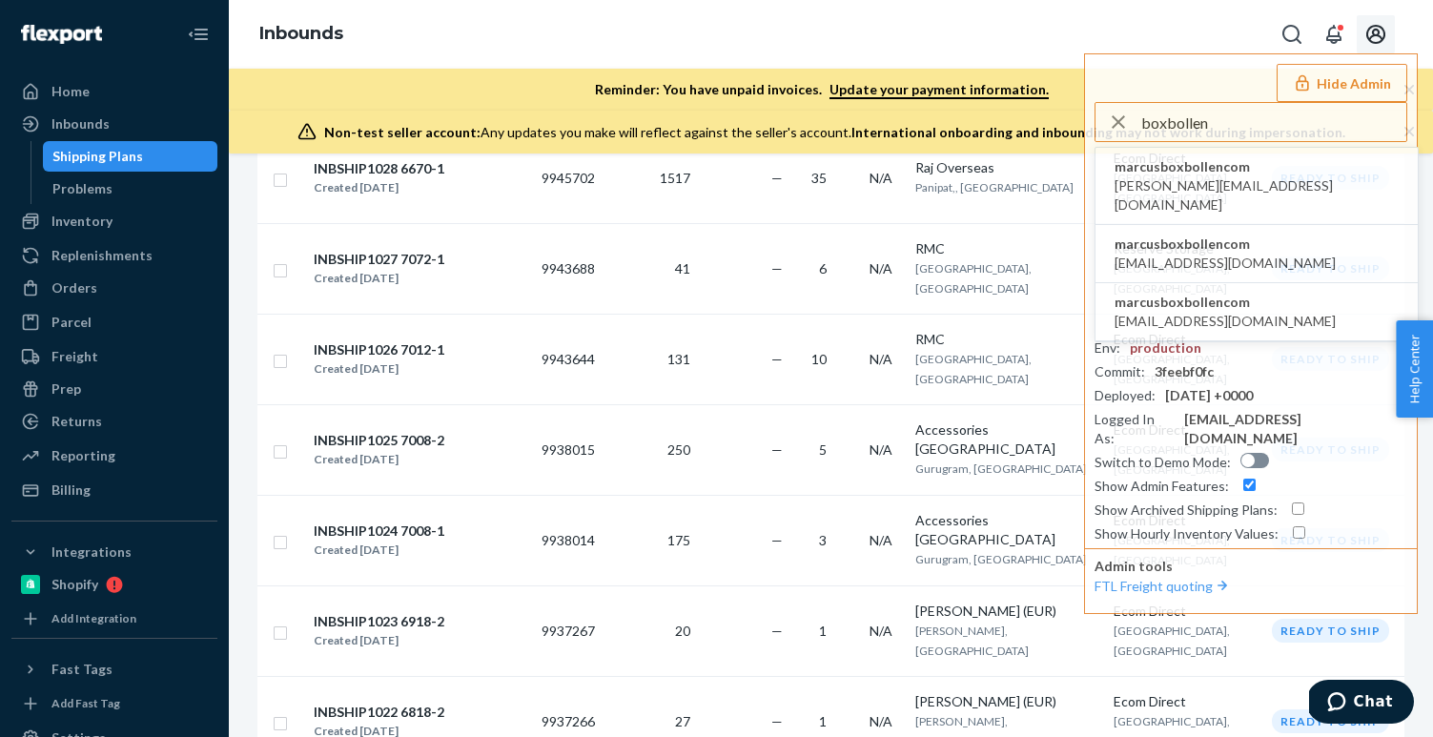
type input "boxbollen"
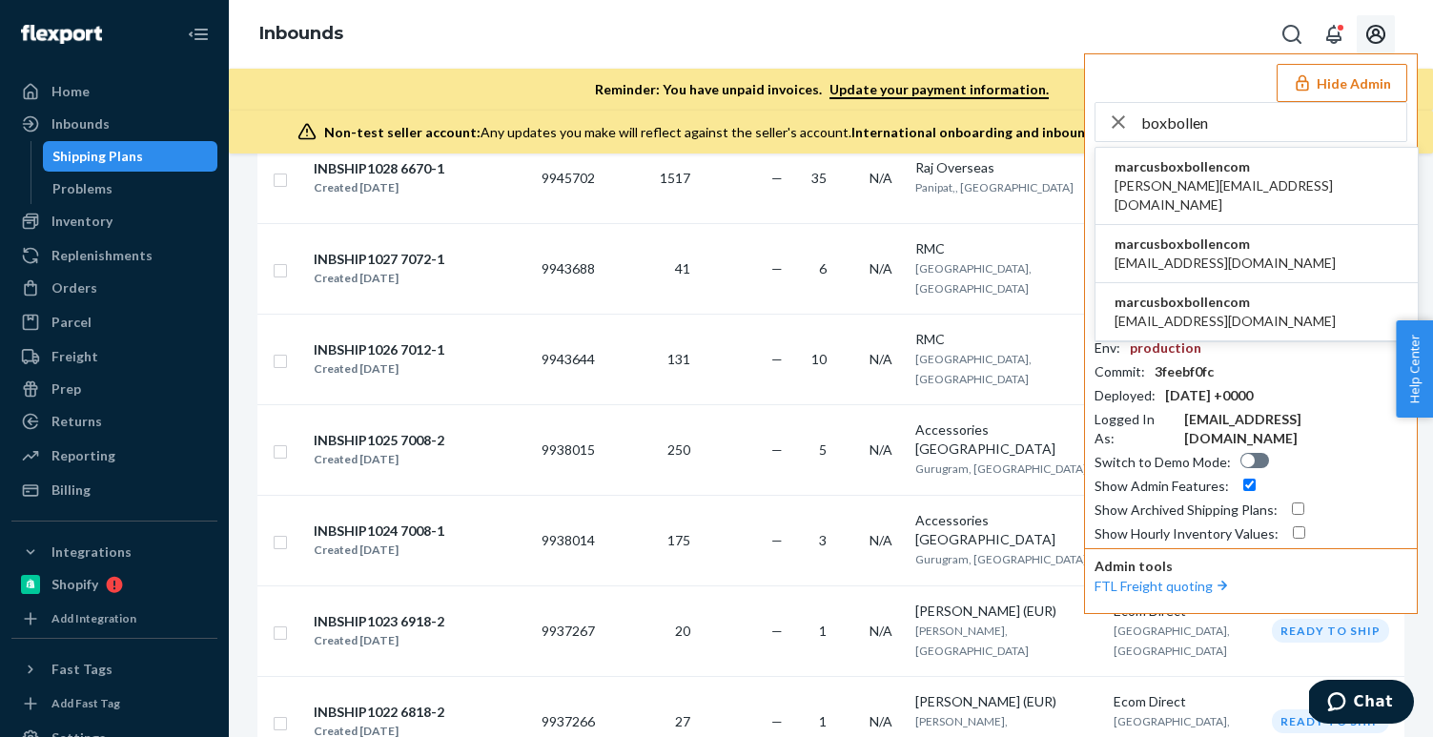
click at [1166, 176] on span "andrew.wall@wayflyer.com" at bounding box center [1257, 195] width 284 height 38
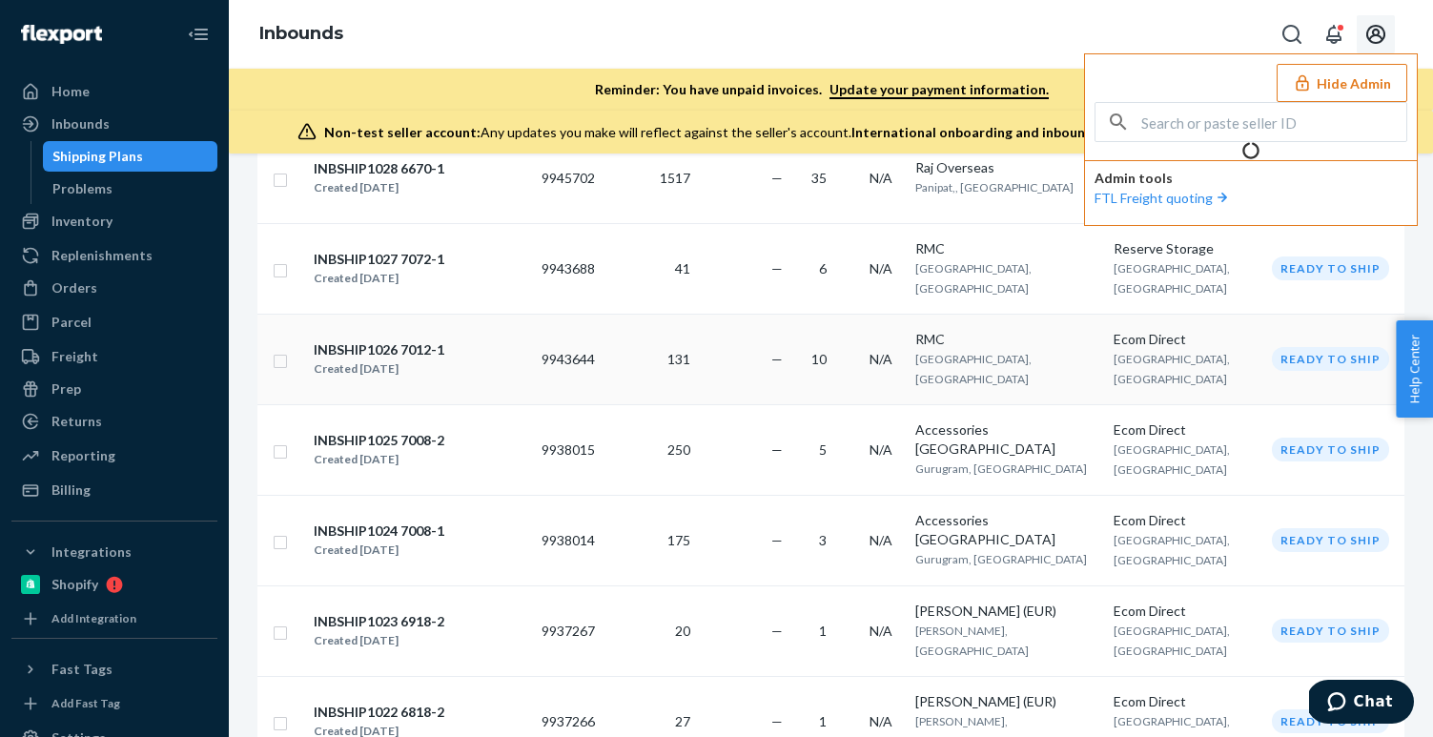
scroll to position [0, 0]
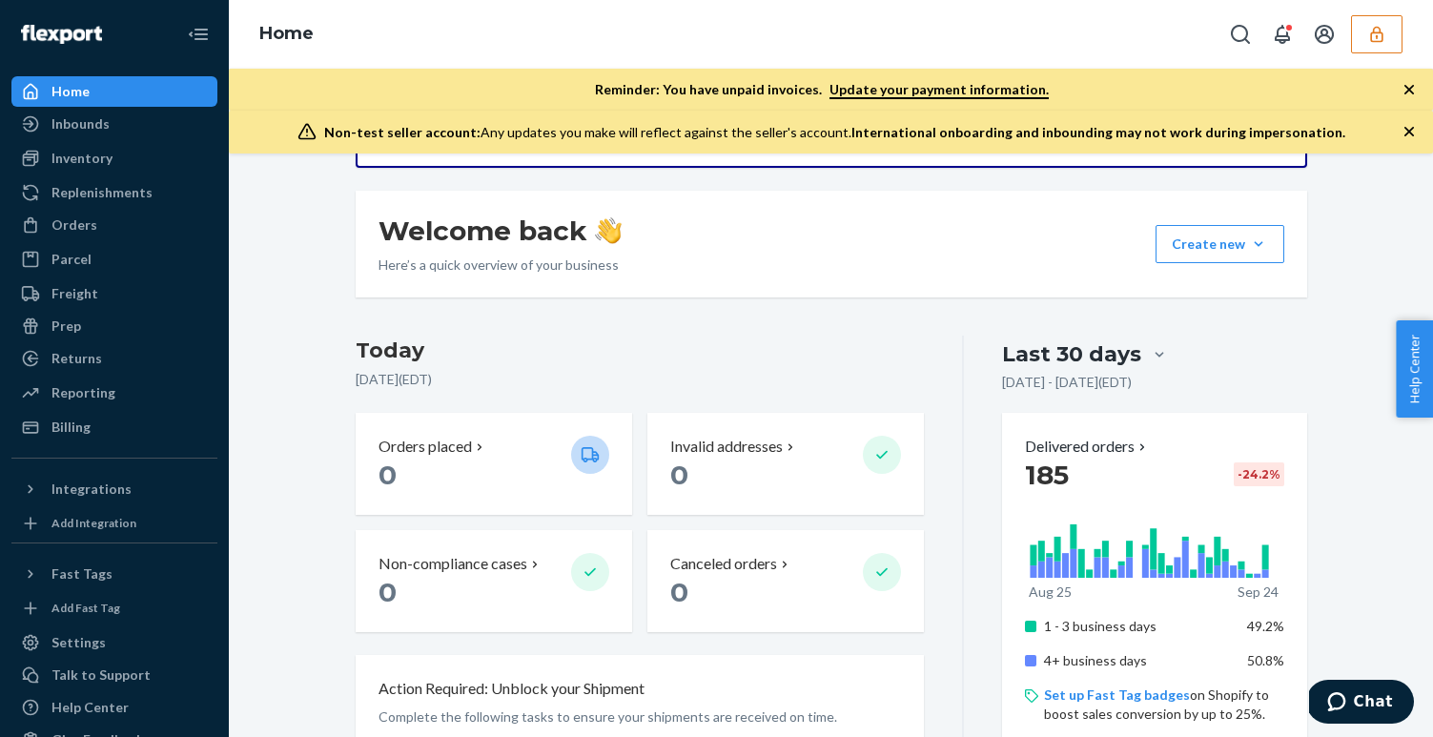
scroll to position [102, 0]
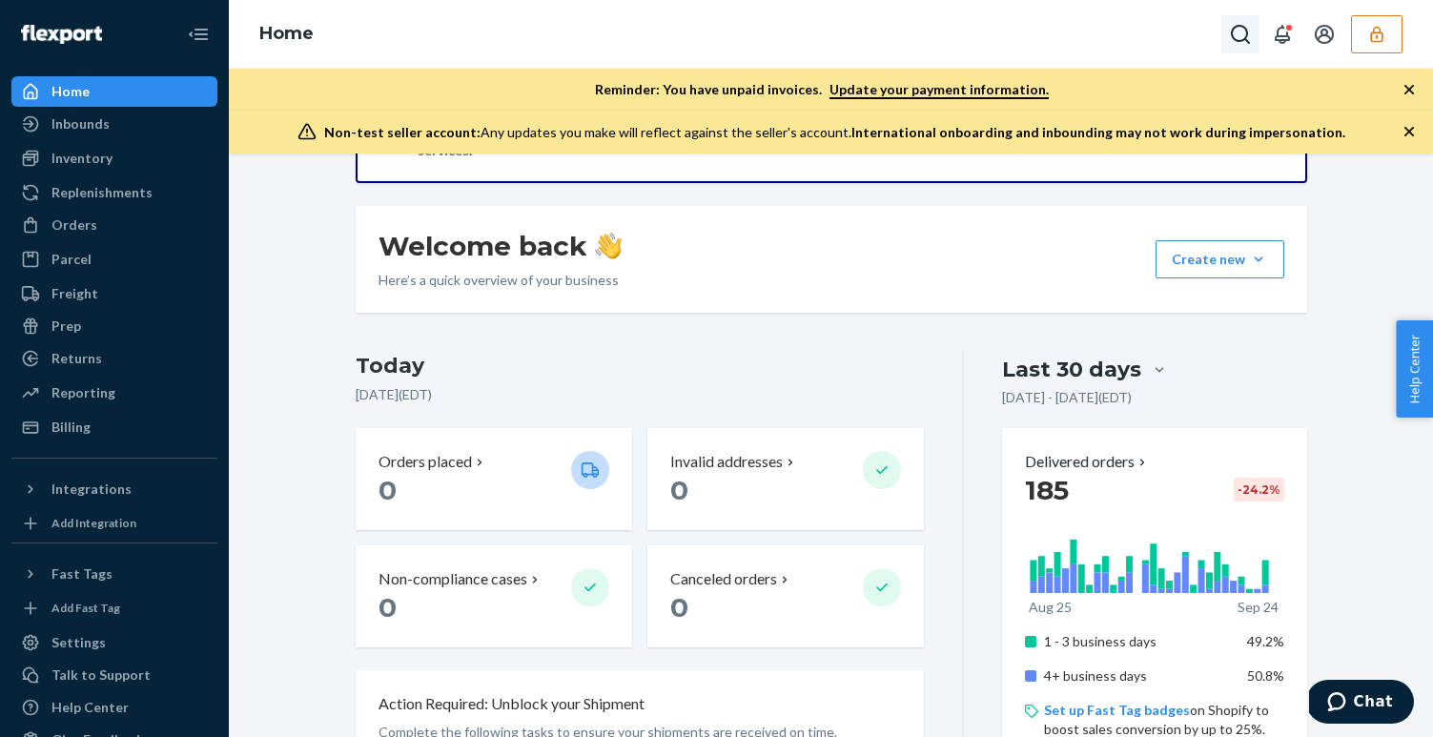
click at [1246, 38] on icon "Open Search Box" at bounding box center [1240, 34] width 23 height 23
click at [1098, 32] on input "Search Input" at bounding box center [1099, 34] width 235 height 19
click at [132, 117] on div "Inbounds" at bounding box center [114, 124] width 202 height 27
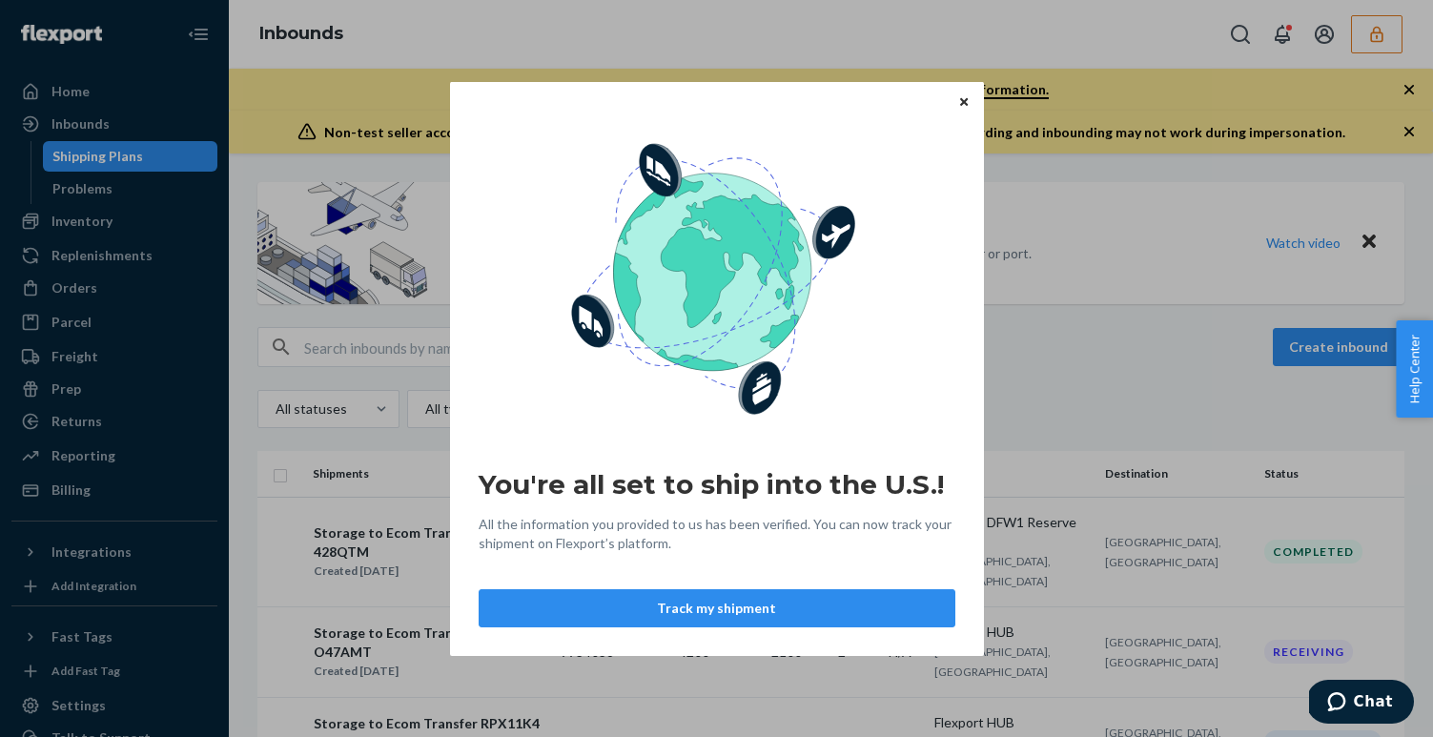
click at [967, 96] on icon "Close" at bounding box center [964, 101] width 8 height 11
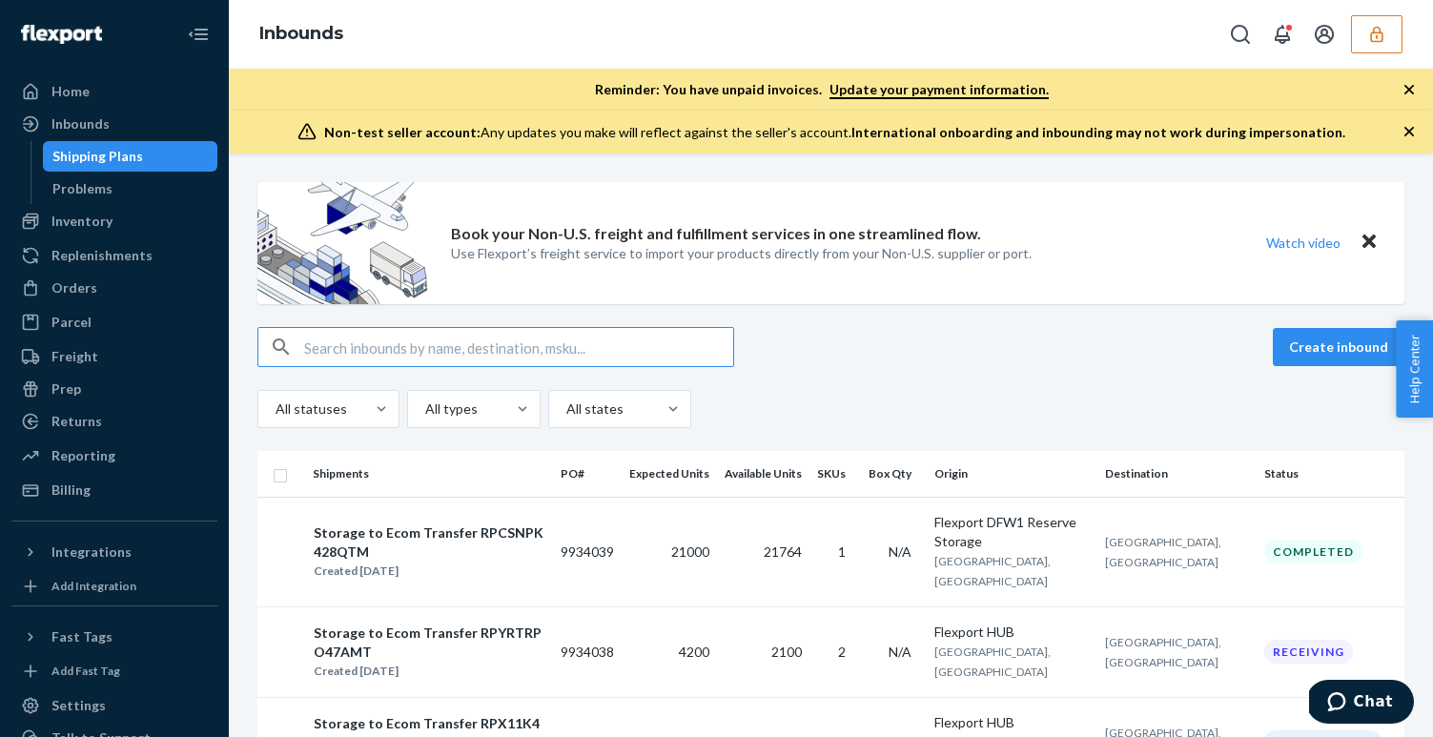
click at [333, 355] on input "text" at bounding box center [518, 347] width 429 height 38
paste input "NP-250317-12"
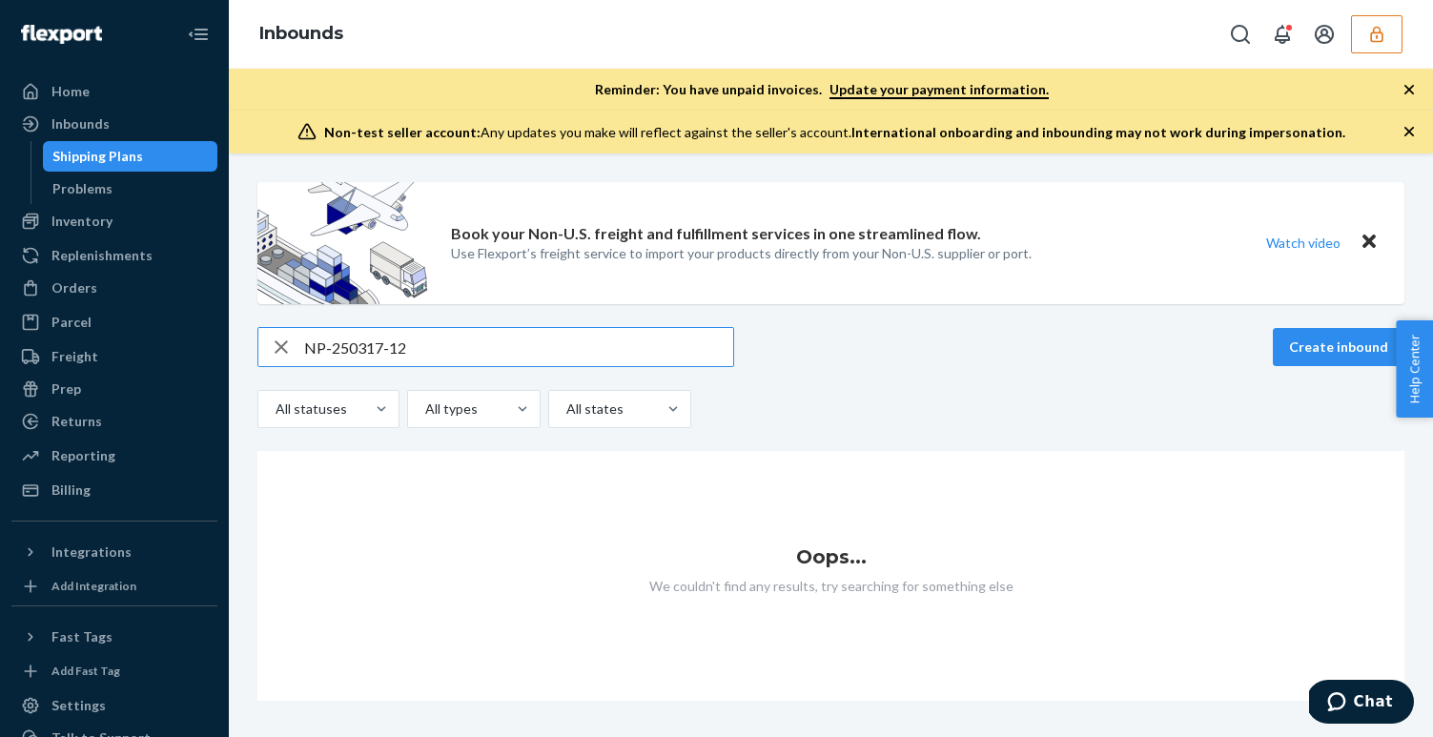
drag, startPoint x: 328, startPoint y: 347, endPoint x: 283, endPoint y: 347, distance: 44.8
click at [284, 347] on div "NP-250317-12" at bounding box center [495, 347] width 475 height 38
type input "250317-12"
drag, startPoint x: 391, startPoint y: 352, endPoint x: 286, endPoint y: 339, distance: 105.6
click at [287, 339] on div "250317-12" at bounding box center [495, 347] width 475 height 38
